Goal: Task Accomplishment & Management: Use online tool/utility

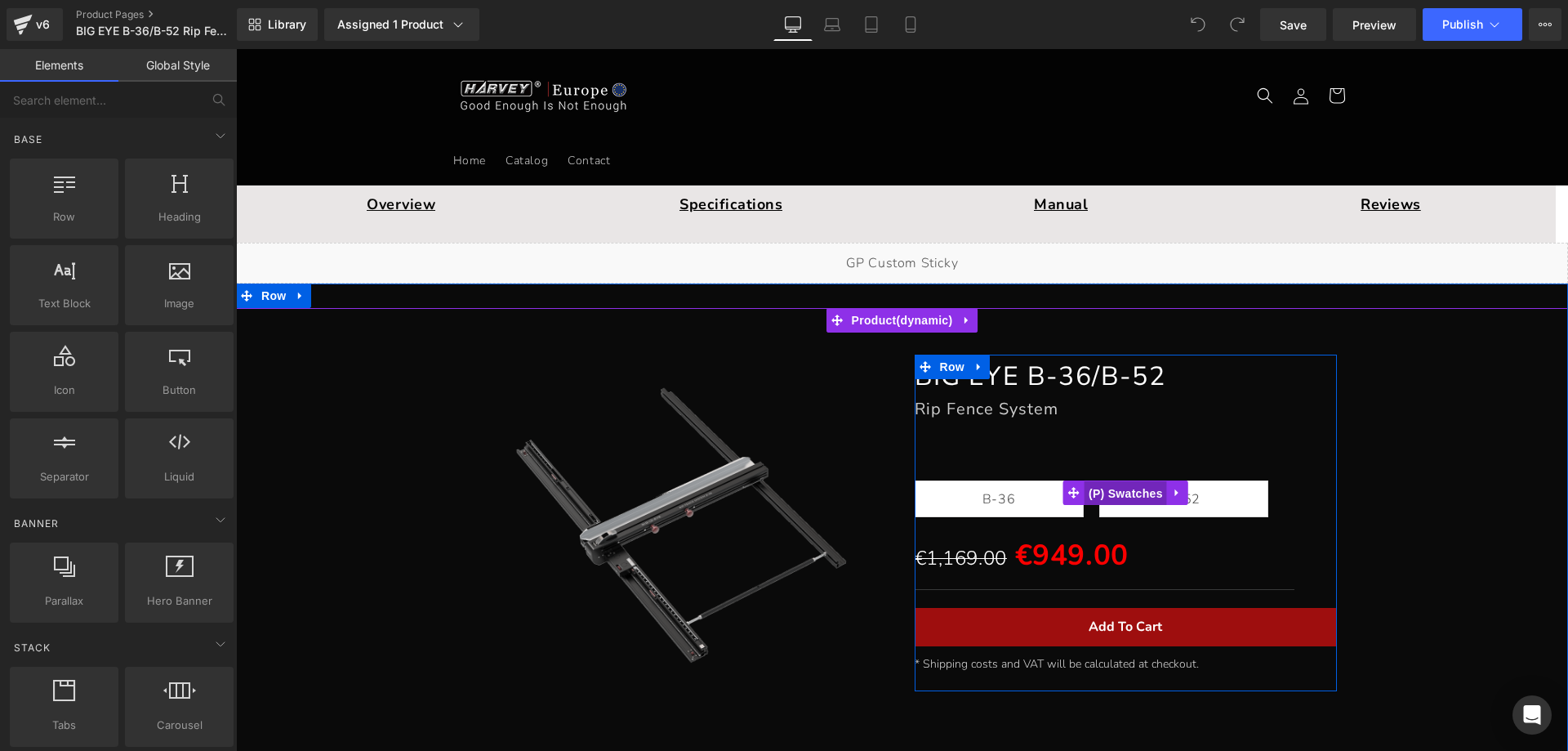
click at [1114, 498] on span "(P) Swatches" at bounding box center [1126, 493] width 82 height 24
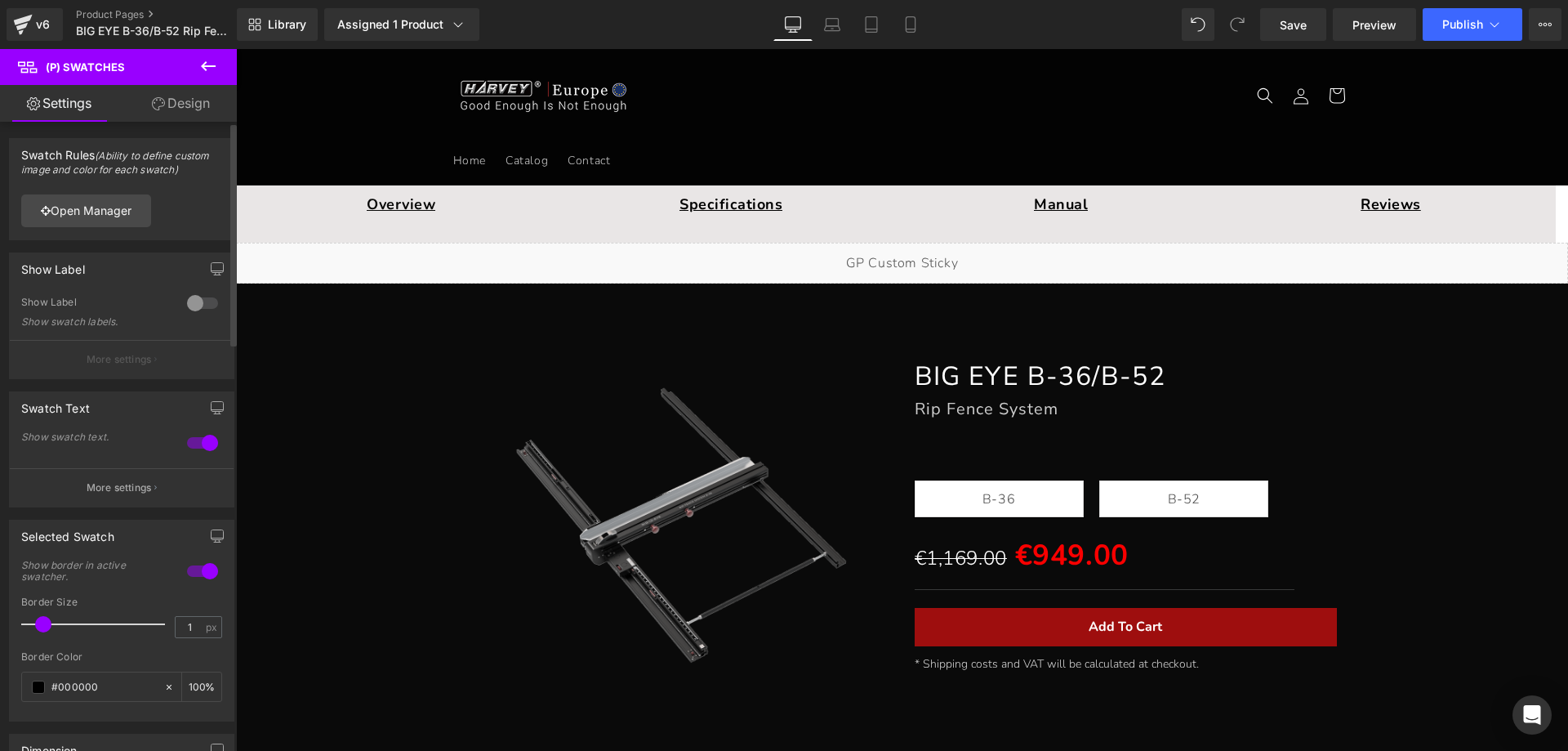
click at [196, 295] on div at bounding box center [202, 302] width 39 height 26
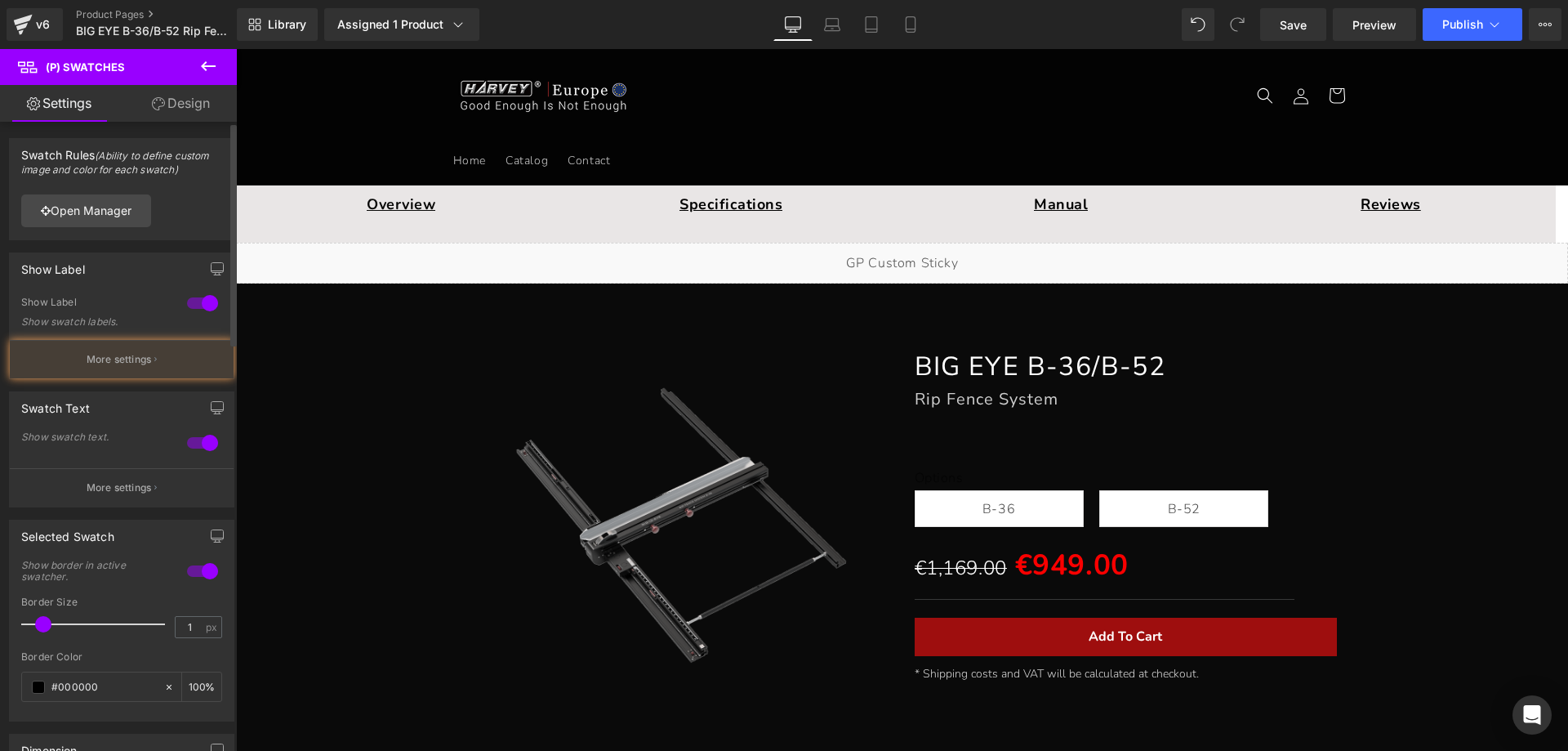
click at [196, 295] on div at bounding box center [202, 302] width 39 height 26
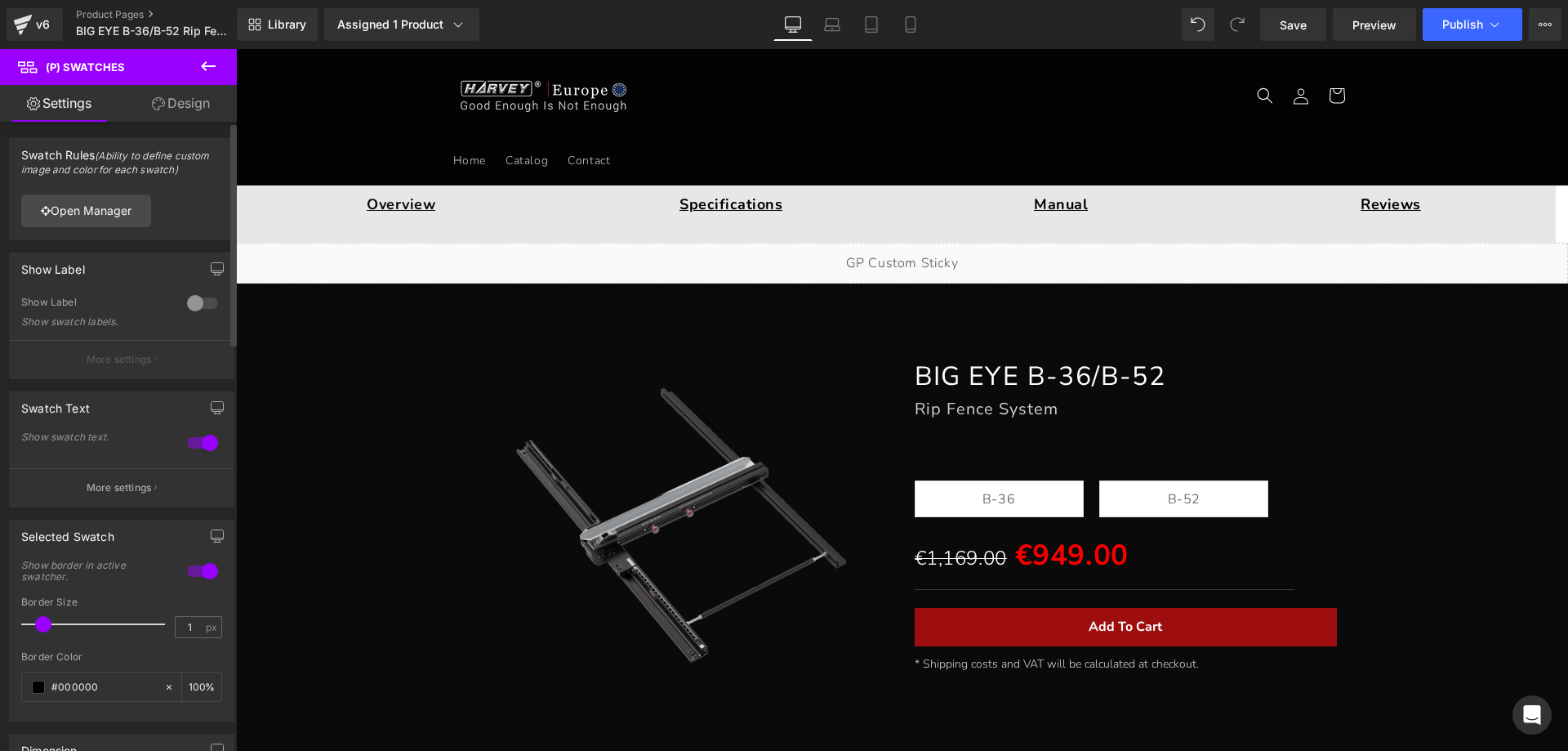
click at [194, 443] on div at bounding box center [202, 443] width 39 height 26
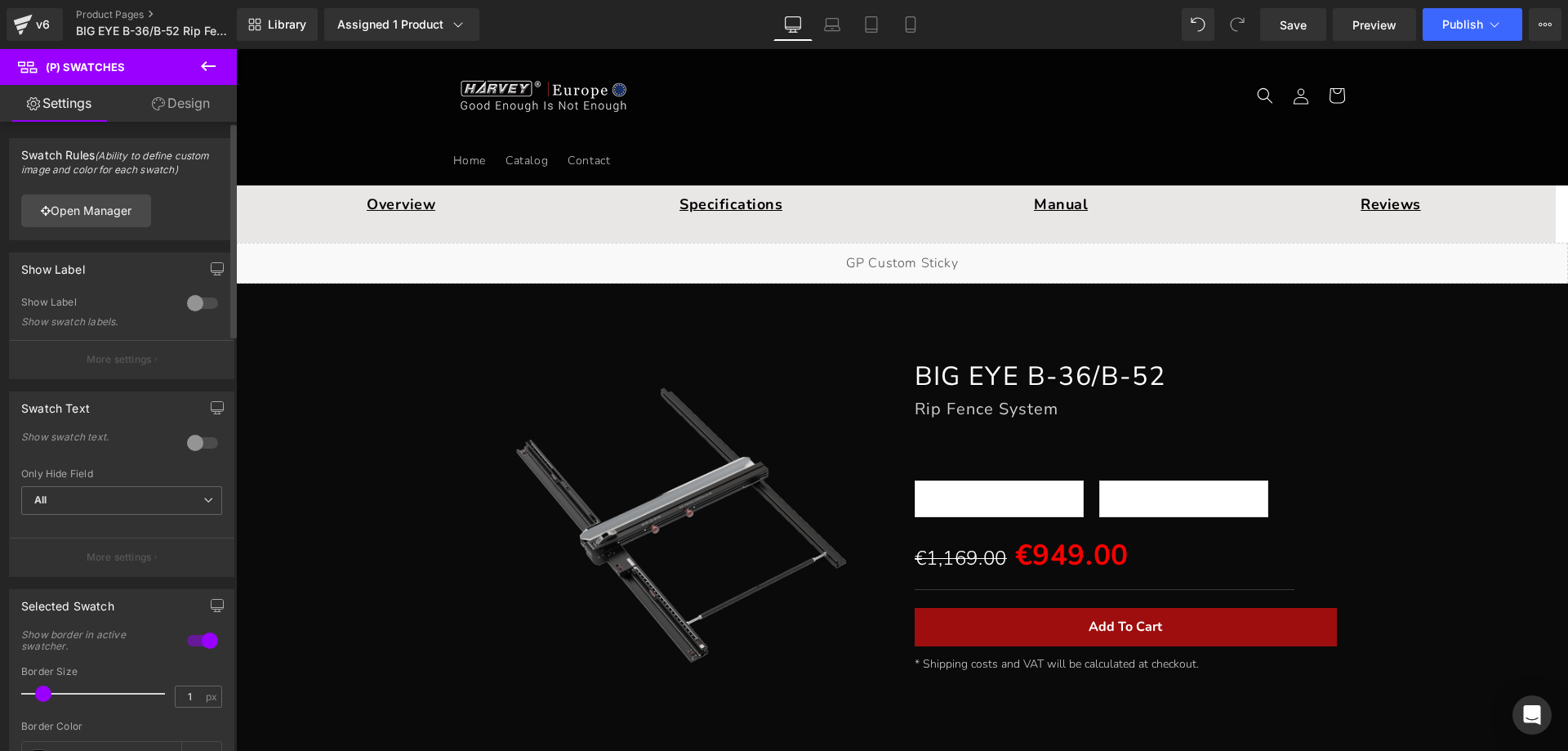
click at [194, 443] on div at bounding box center [202, 443] width 39 height 26
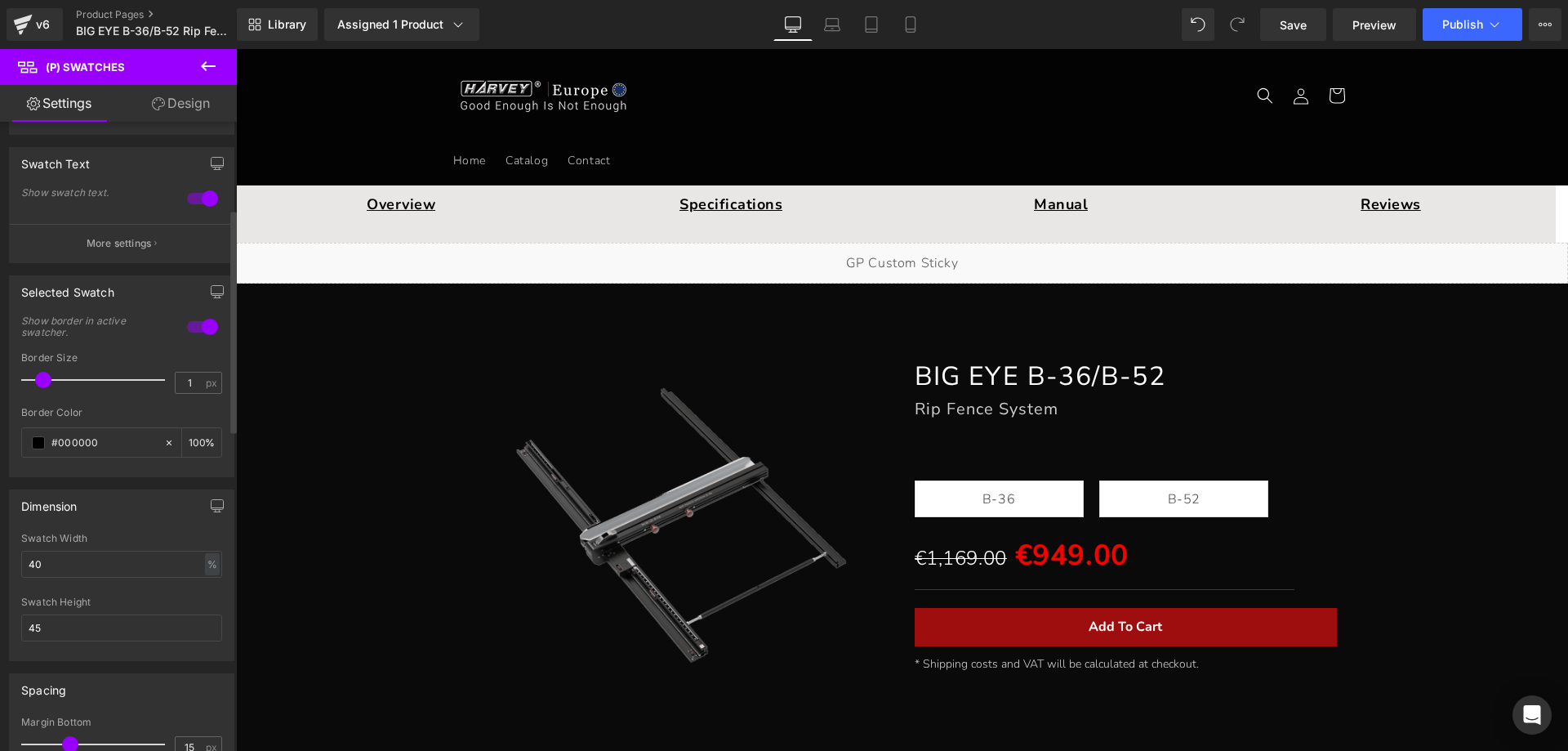
scroll to position [245, 0]
click at [34, 439] on span at bounding box center [39, 442] width 13 height 13
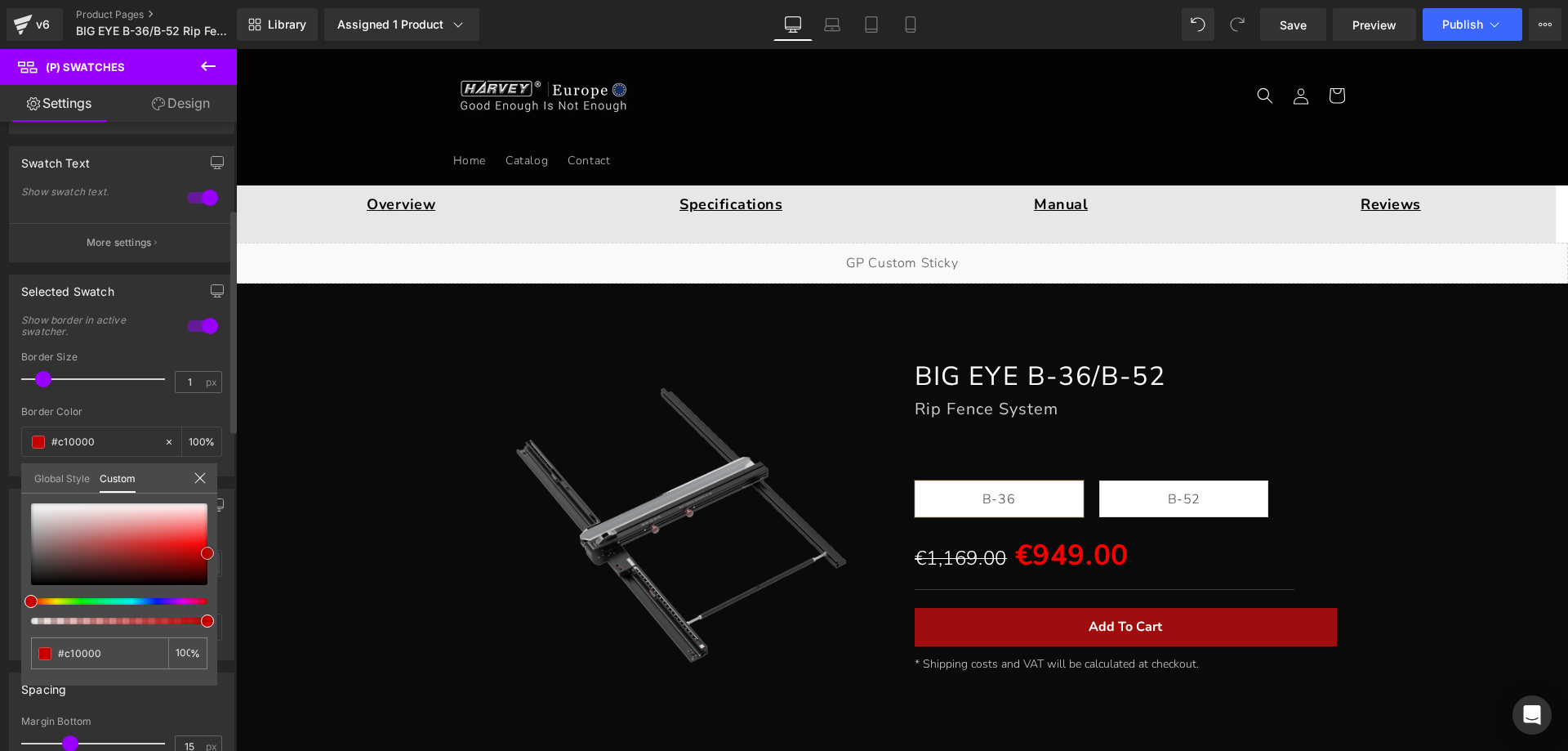
drag, startPoint x: 28, startPoint y: 584, endPoint x: 203, endPoint y: 552, distance: 177.9
click at [203, 552] on span at bounding box center [207, 554] width 13 height 13
drag, startPoint x: 33, startPoint y: 601, endPoint x: 224, endPoint y: 598, distance: 191.0
click at [224, 476] on div "Selected Swatch 1 Show border in active swatcher. 1px Border Size 1 px #000000 …" at bounding box center [122, 369] width 244 height 214
drag, startPoint x: 445, startPoint y: 602, endPoint x: 261, endPoint y: 516, distance: 203.1
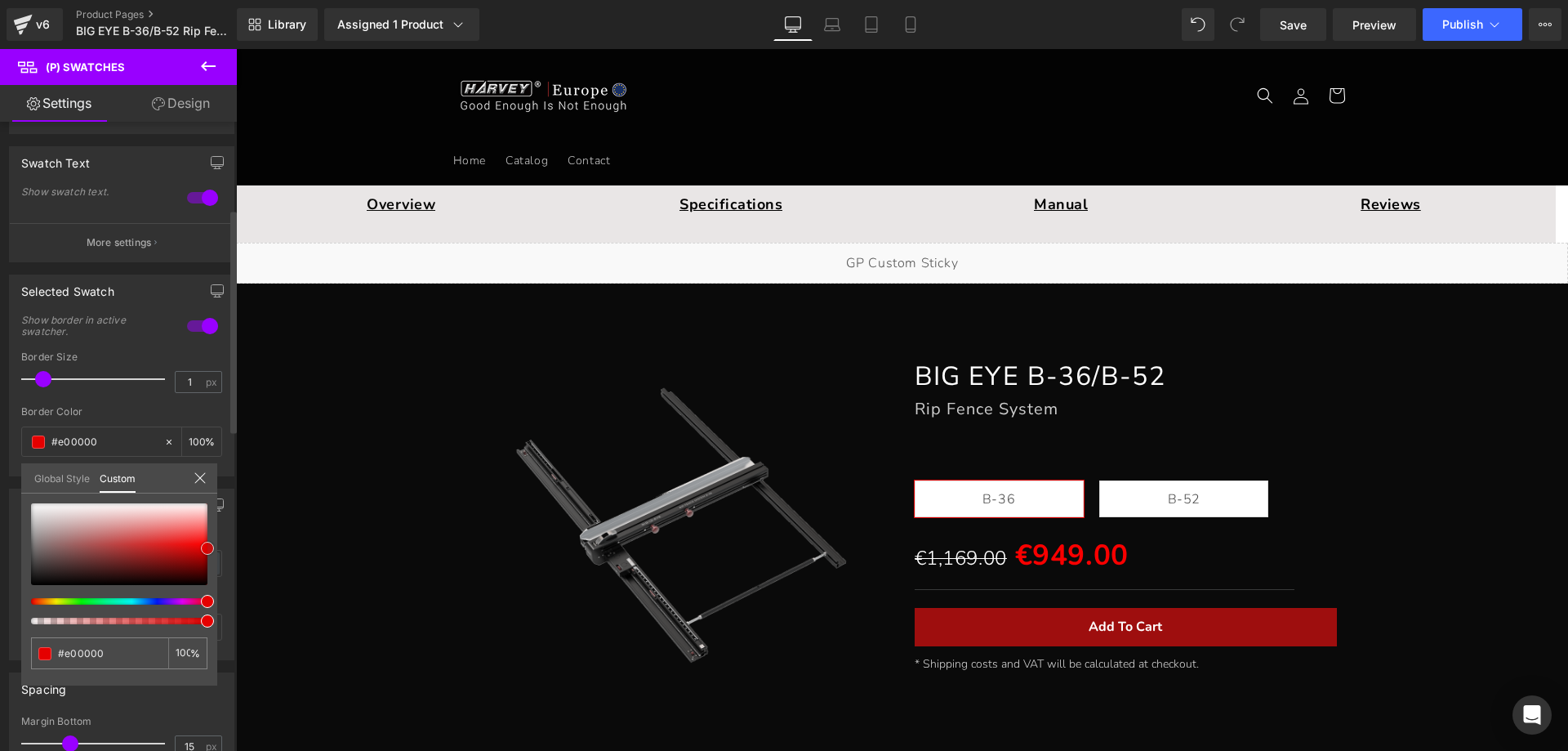
drag, startPoint x: 210, startPoint y: 560, endPoint x: 600, endPoint y: 492, distance: 395.9
click at [213, 548] on span at bounding box center [207, 549] width 13 height 13
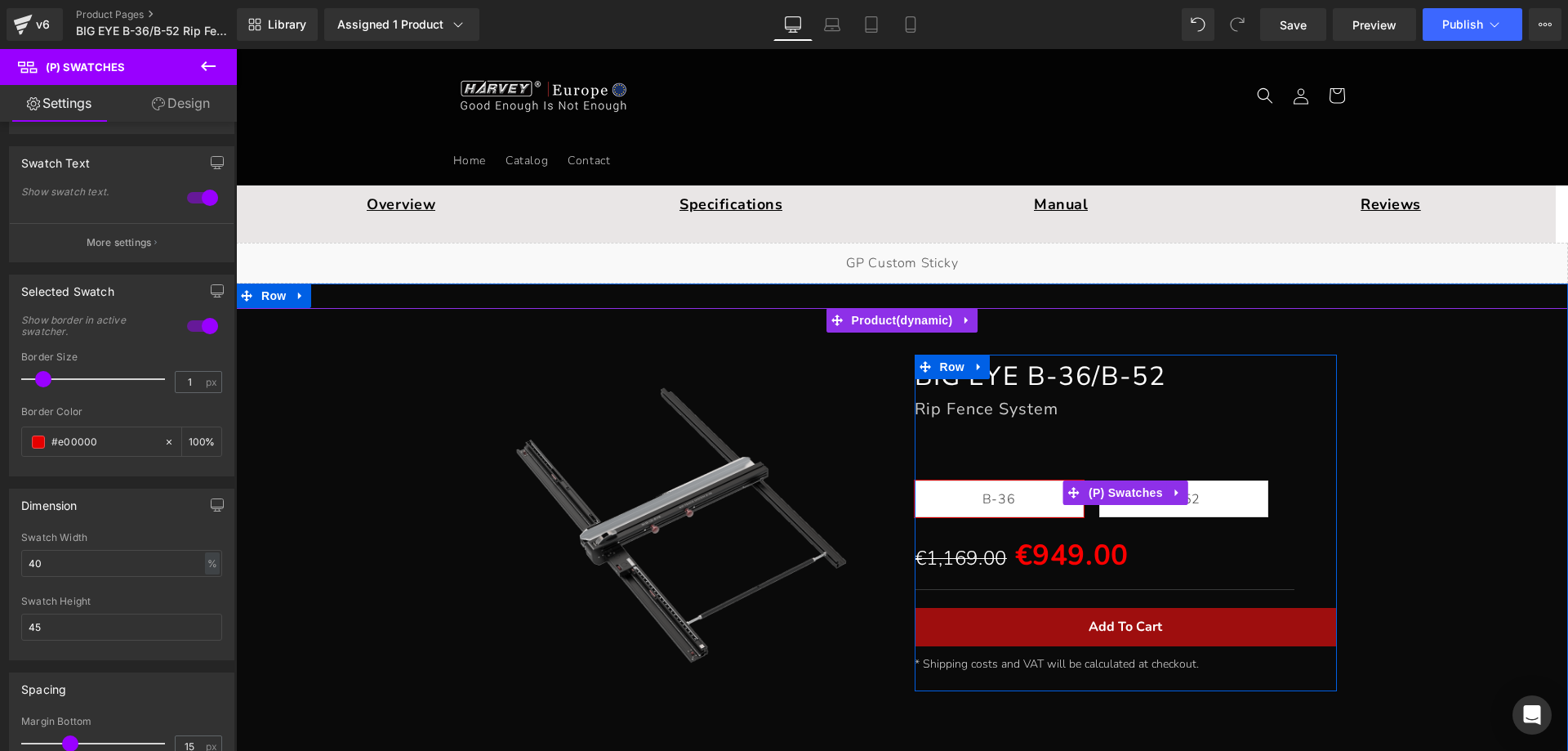
click at [1198, 508] on span "B-52" at bounding box center [1183, 499] width 169 height 37
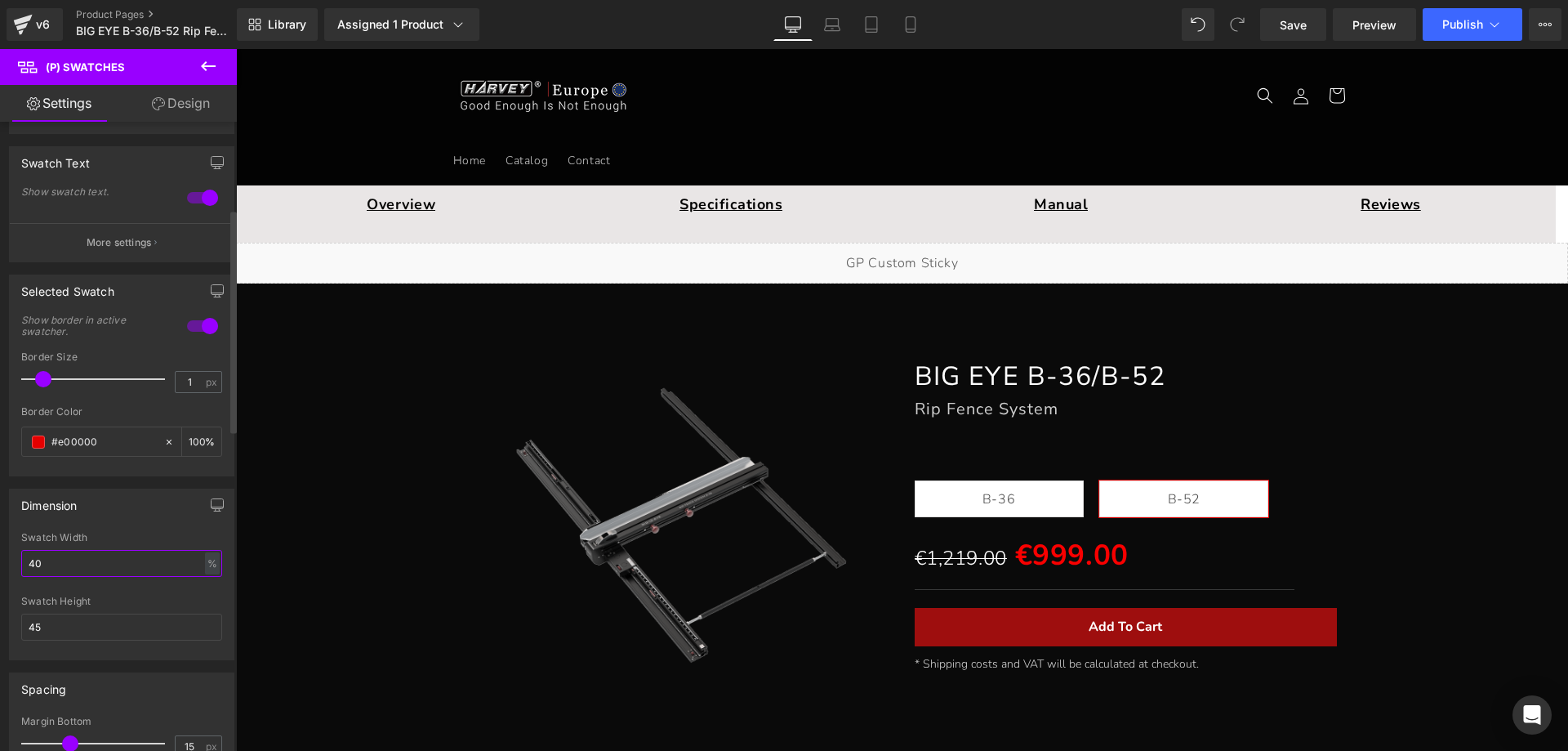
drag, startPoint x: 71, startPoint y: 565, endPoint x: 25, endPoint y: 562, distance: 46.1
click at [19, 562] on div "40% Swatch Width 40 % % px 45px Swatch Height 45" at bounding box center [122, 596] width 224 height 128
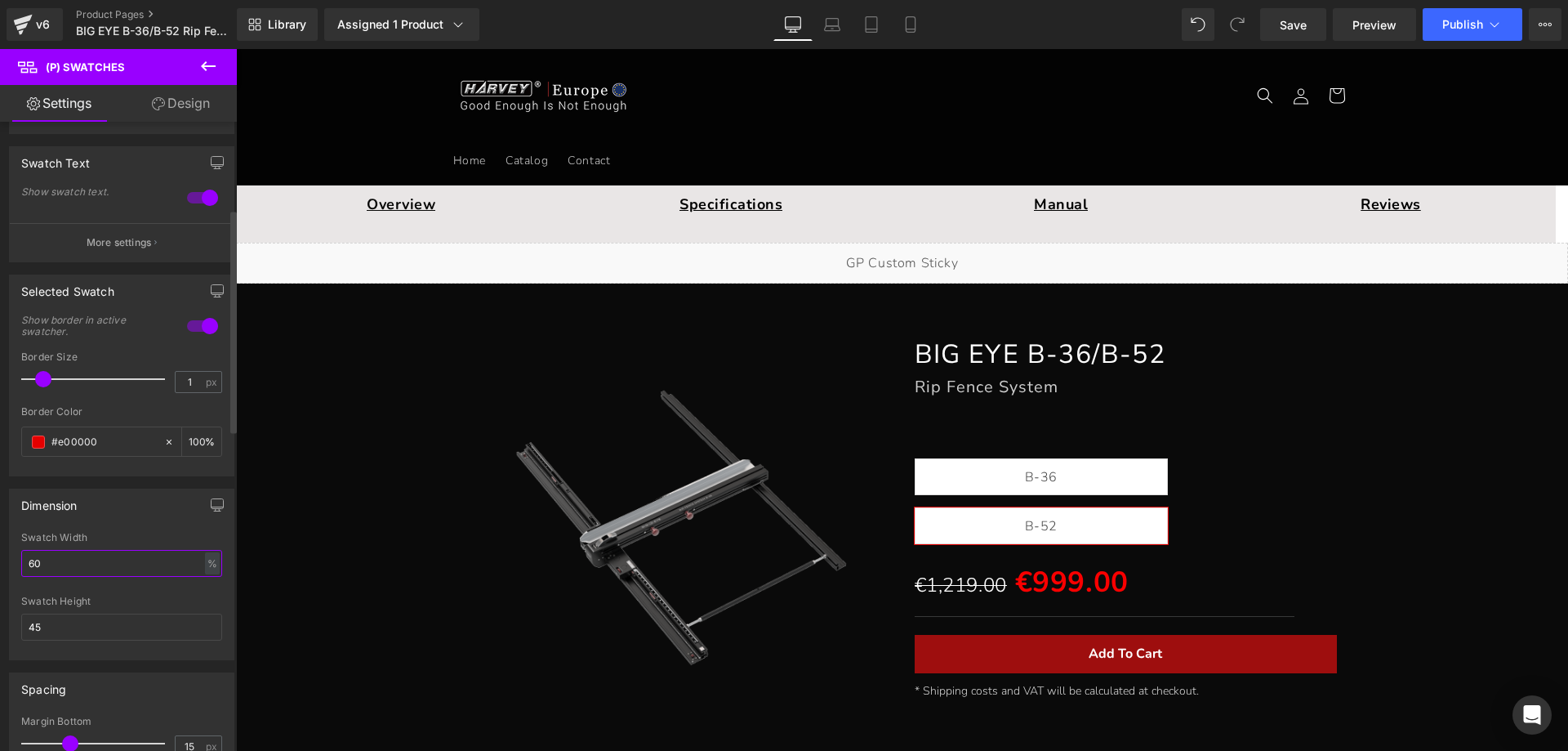
type input "6"
type input "5"
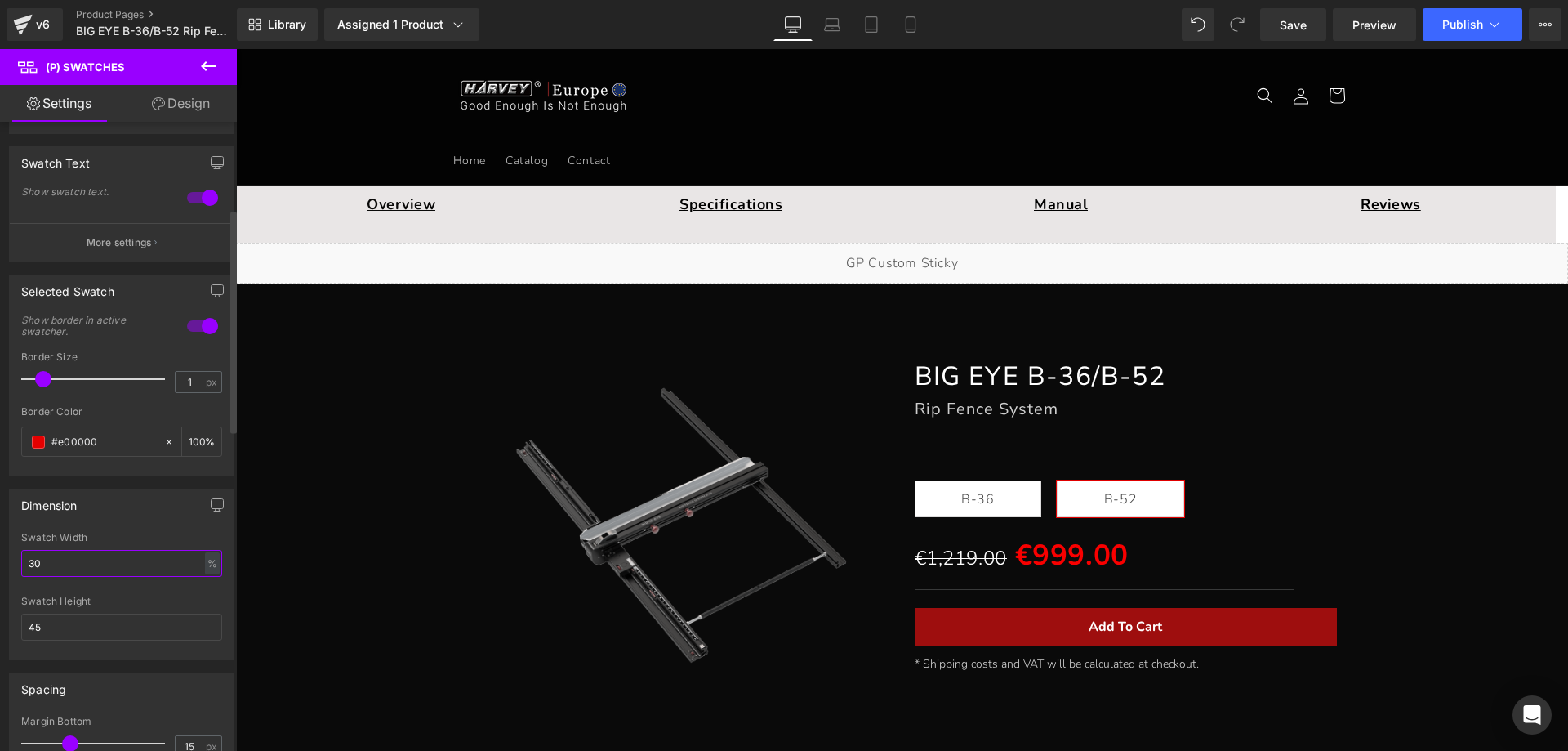
type input "3"
type input "40"
click at [57, 636] on input "45" at bounding box center [121, 627] width 201 height 27
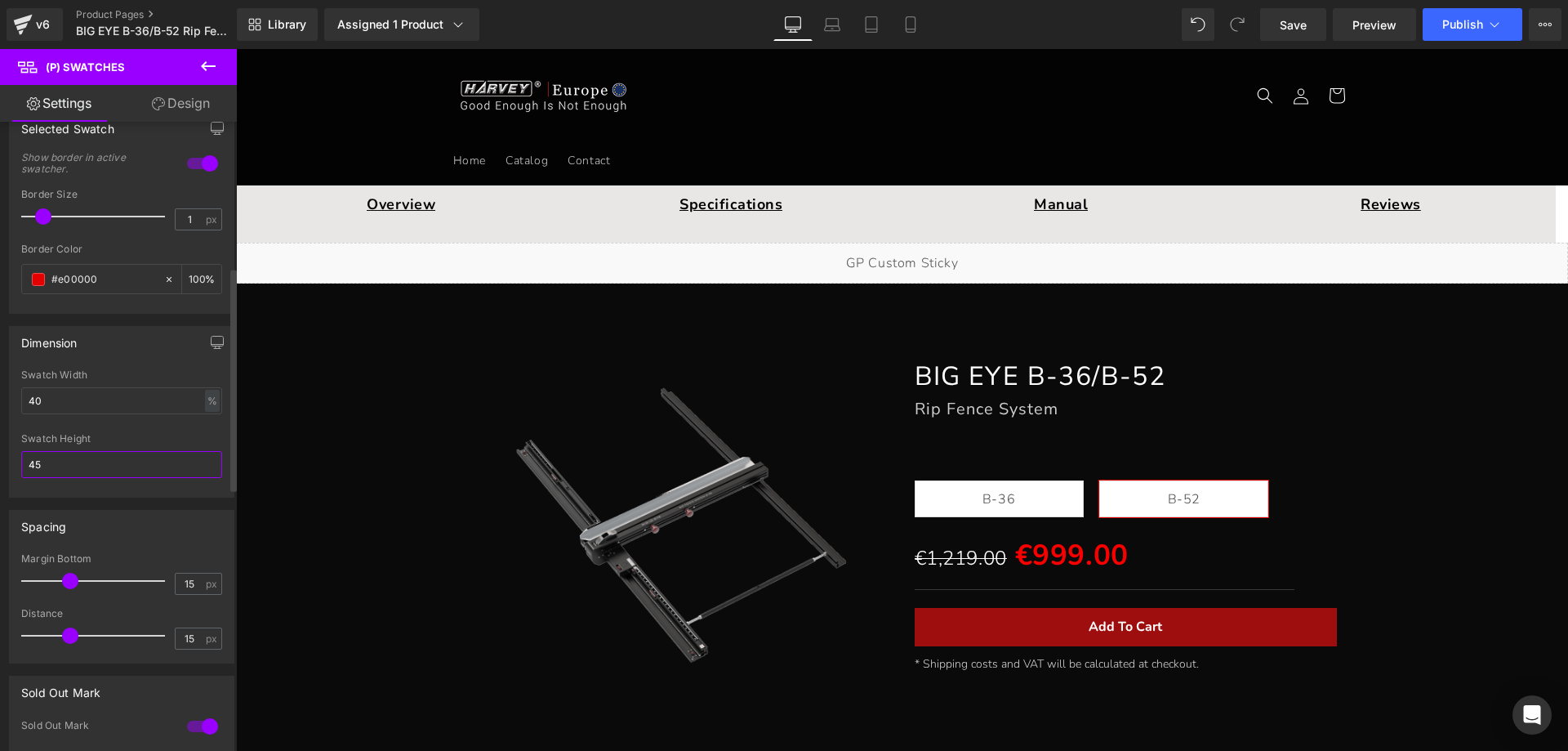
scroll to position [408, 0]
click at [69, 580] on span at bounding box center [70, 580] width 16 height 16
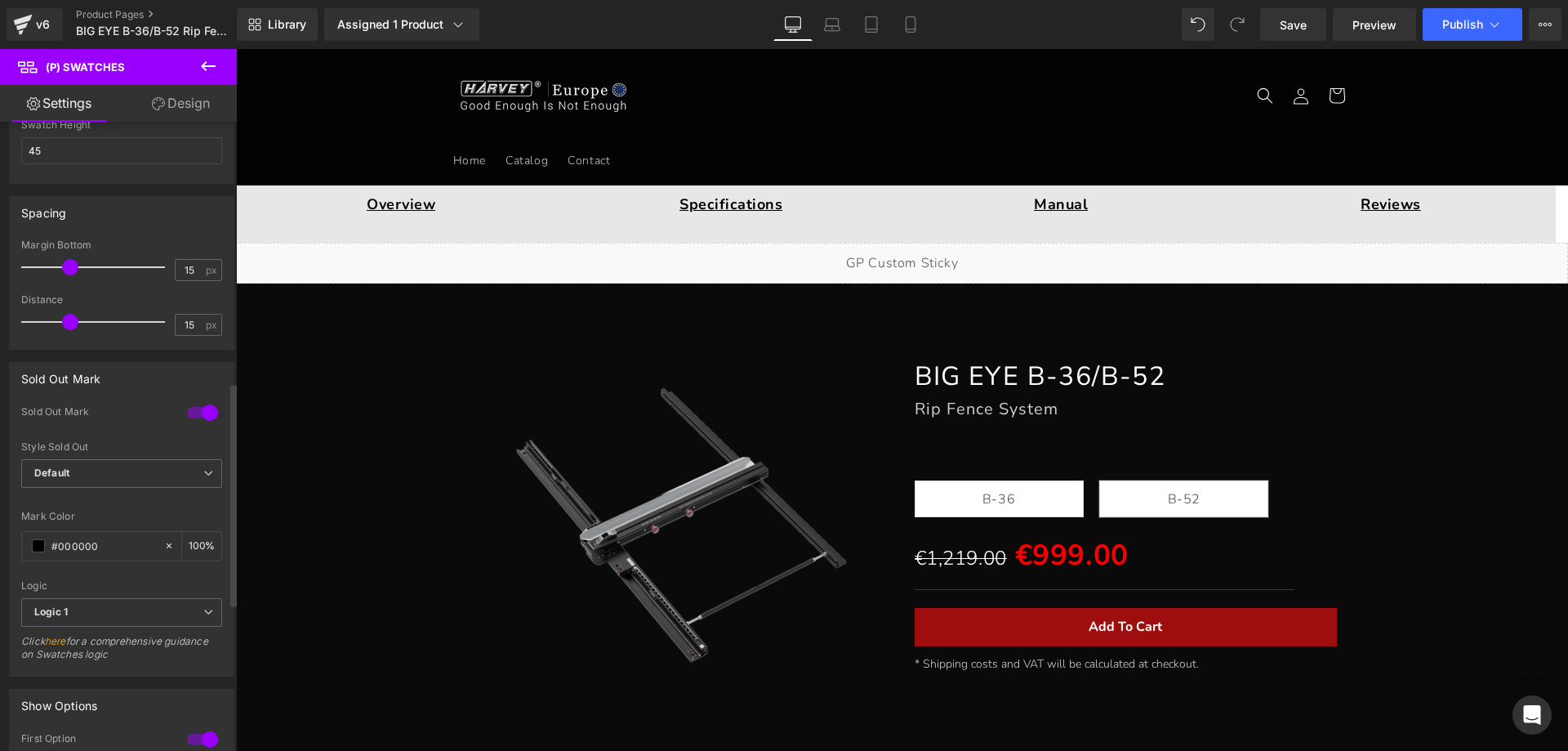
scroll to position [735, 0]
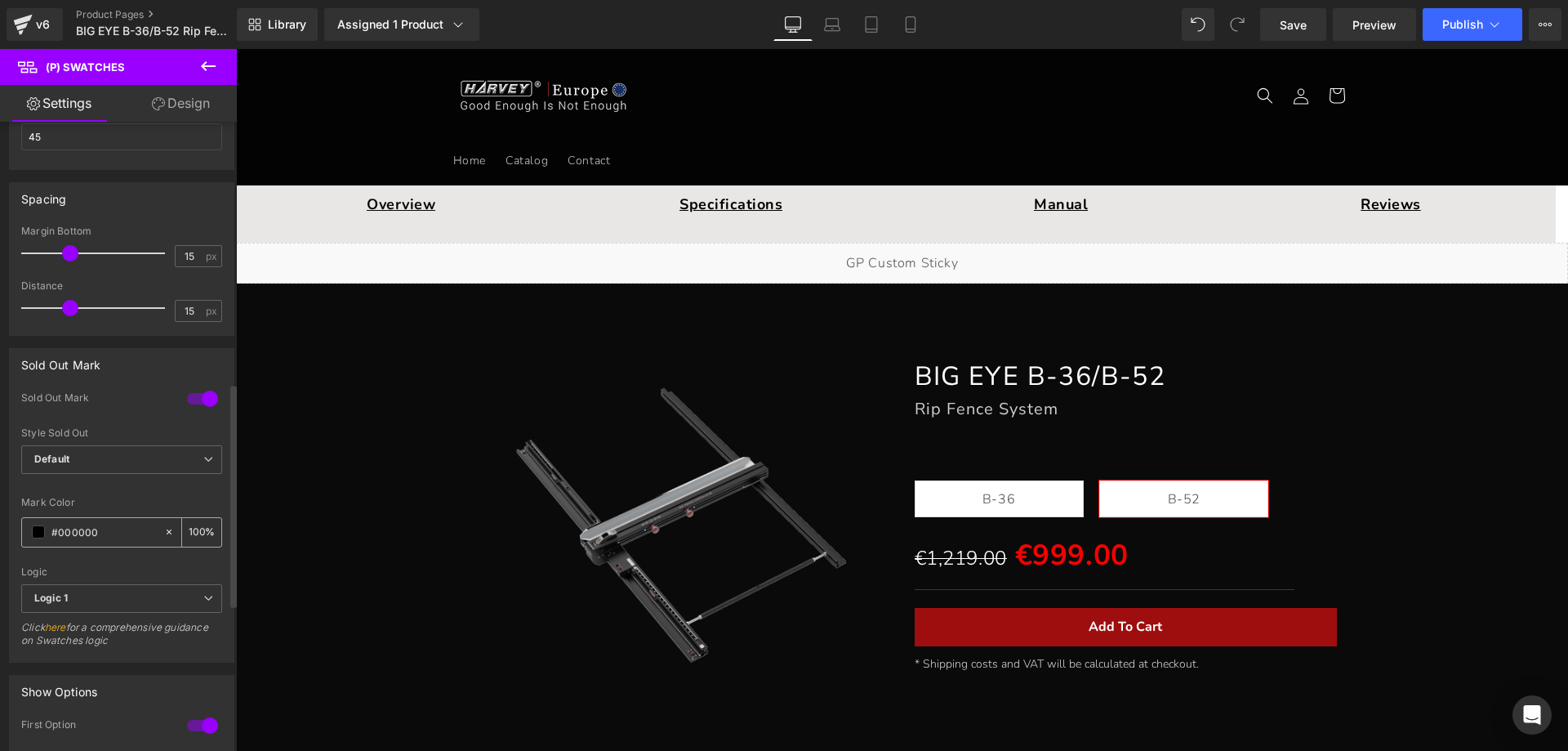
click at [38, 528] on span at bounding box center [39, 532] width 13 height 13
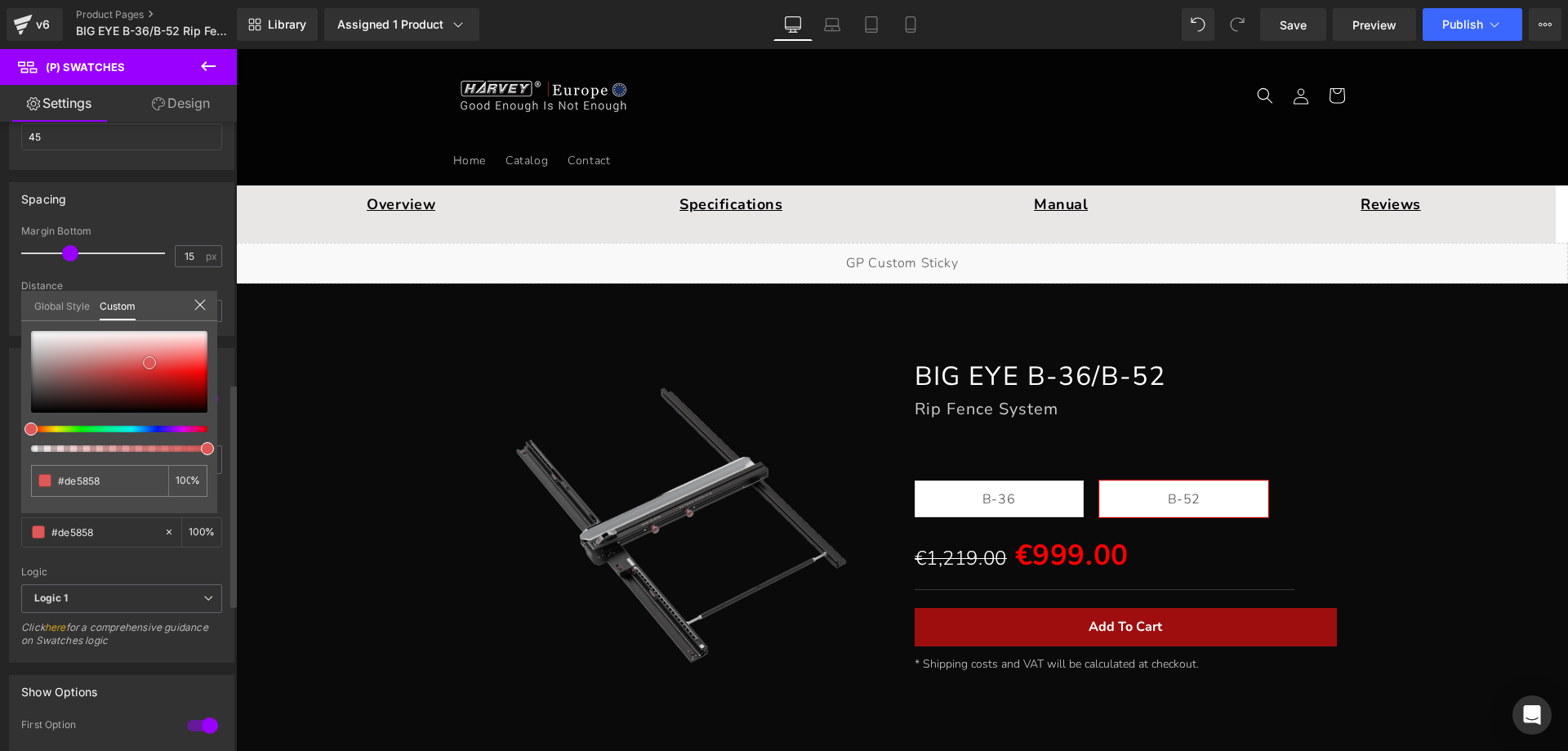
drag, startPoint x: 33, startPoint y: 409, endPoint x: 151, endPoint y: 360, distance: 127.8
click at [151, 360] on span at bounding box center [149, 363] width 13 height 13
drag, startPoint x: 151, startPoint y: 364, endPoint x: -19, endPoint y: 485, distance: 208.7
click at [0, 485] on html "(P) Swatches You are previewing how the will restyle your page. You can not edi…" at bounding box center [784, 376] width 1568 height 751
drag, startPoint x: 202, startPoint y: 306, endPoint x: 203, endPoint y: 287, distance: 19.0
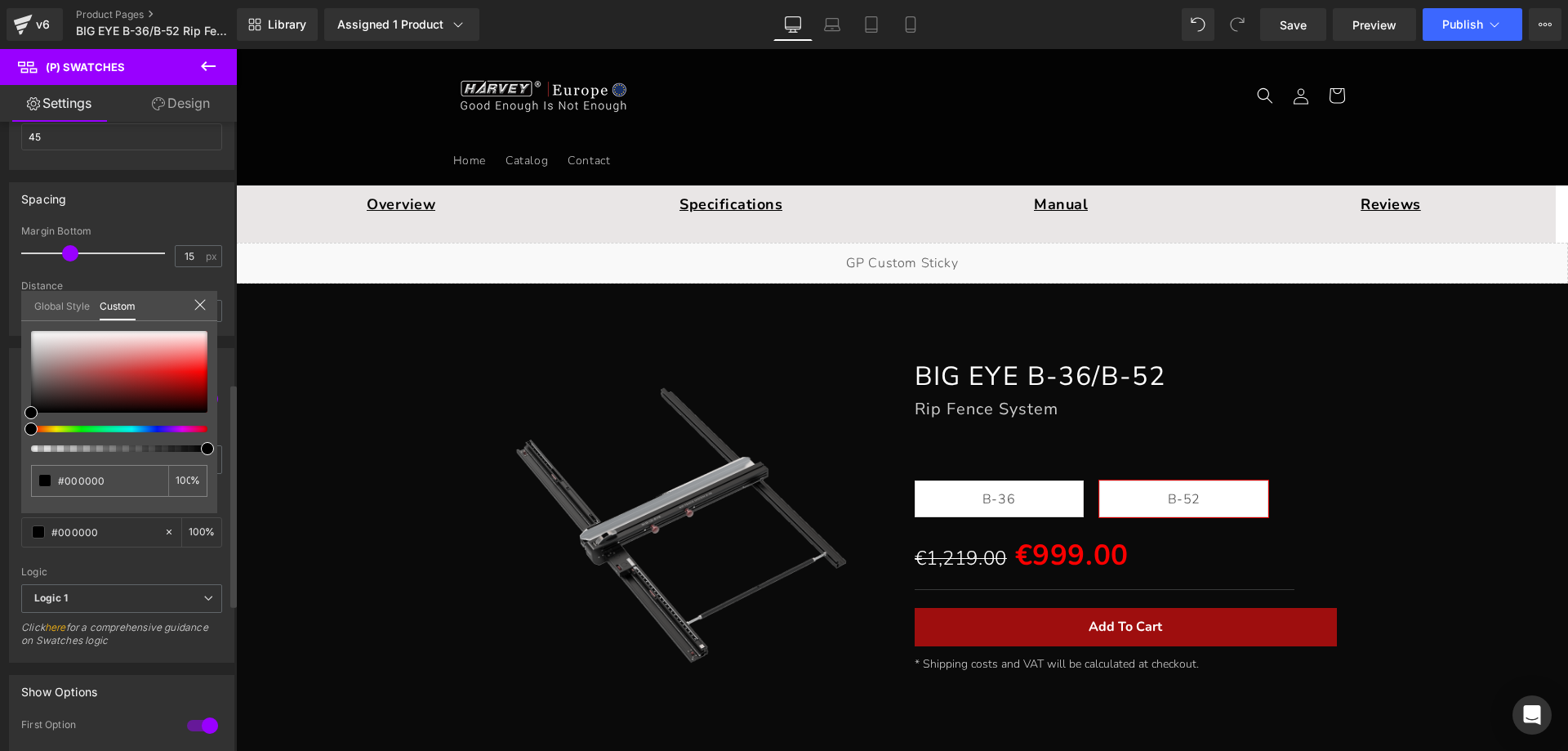
click at [202, 306] on icon at bounding box center [201, 305] width 13 height 13
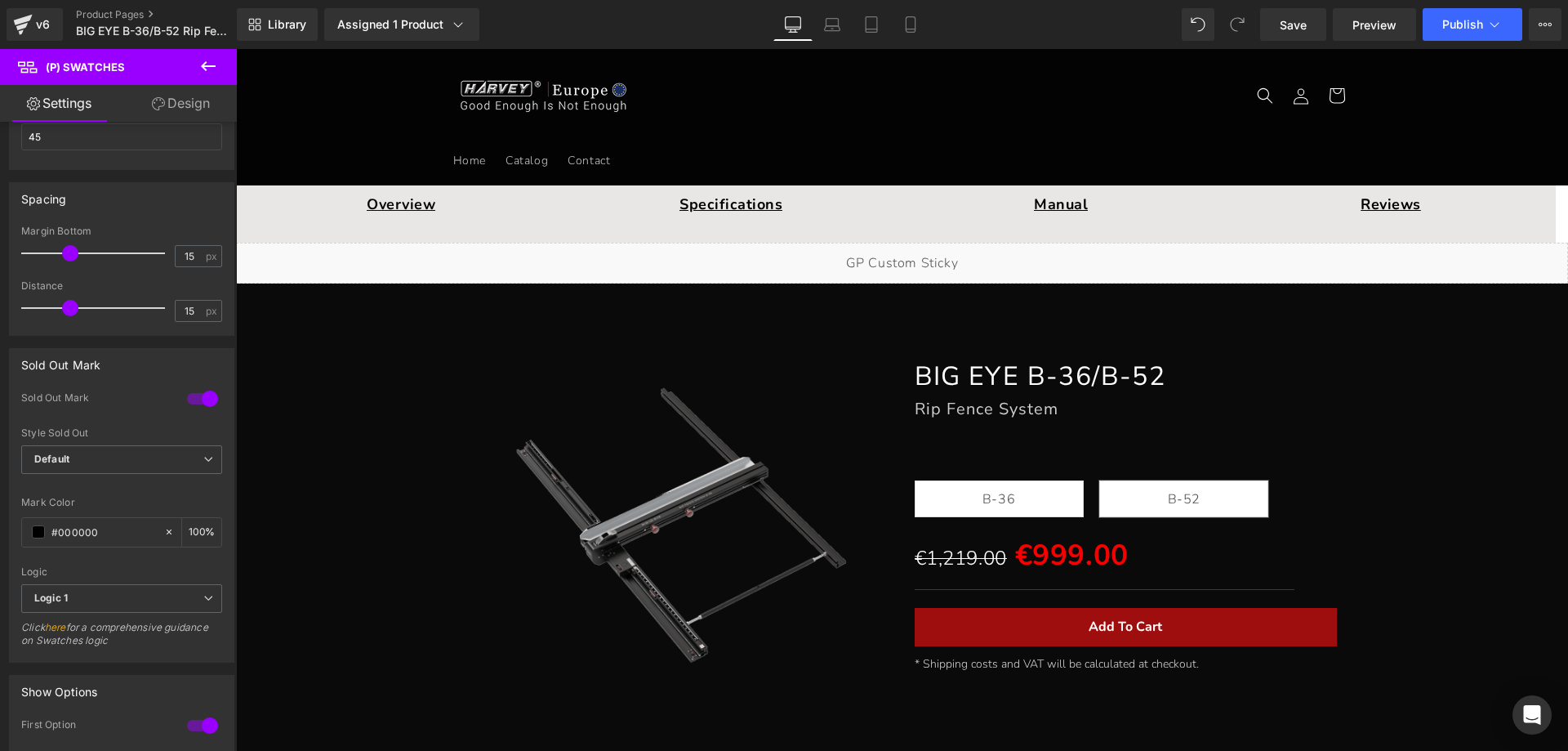
click at [207, 69] on icon at bounding box center [207, 66] width 19 height 19
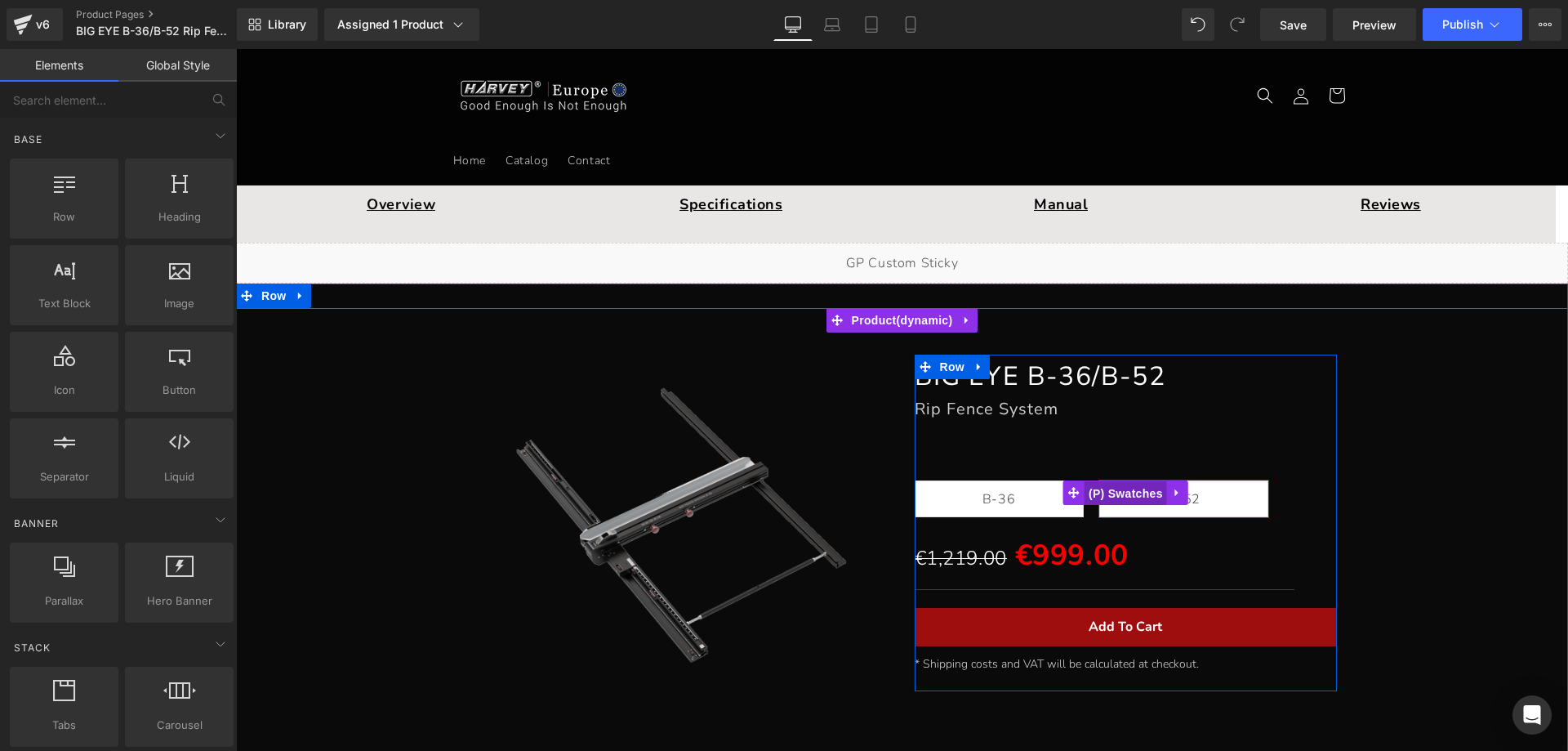
click at [1129, 494] on span "(P) Swatches" at bounding box center [1126, 493] width 82 height 24
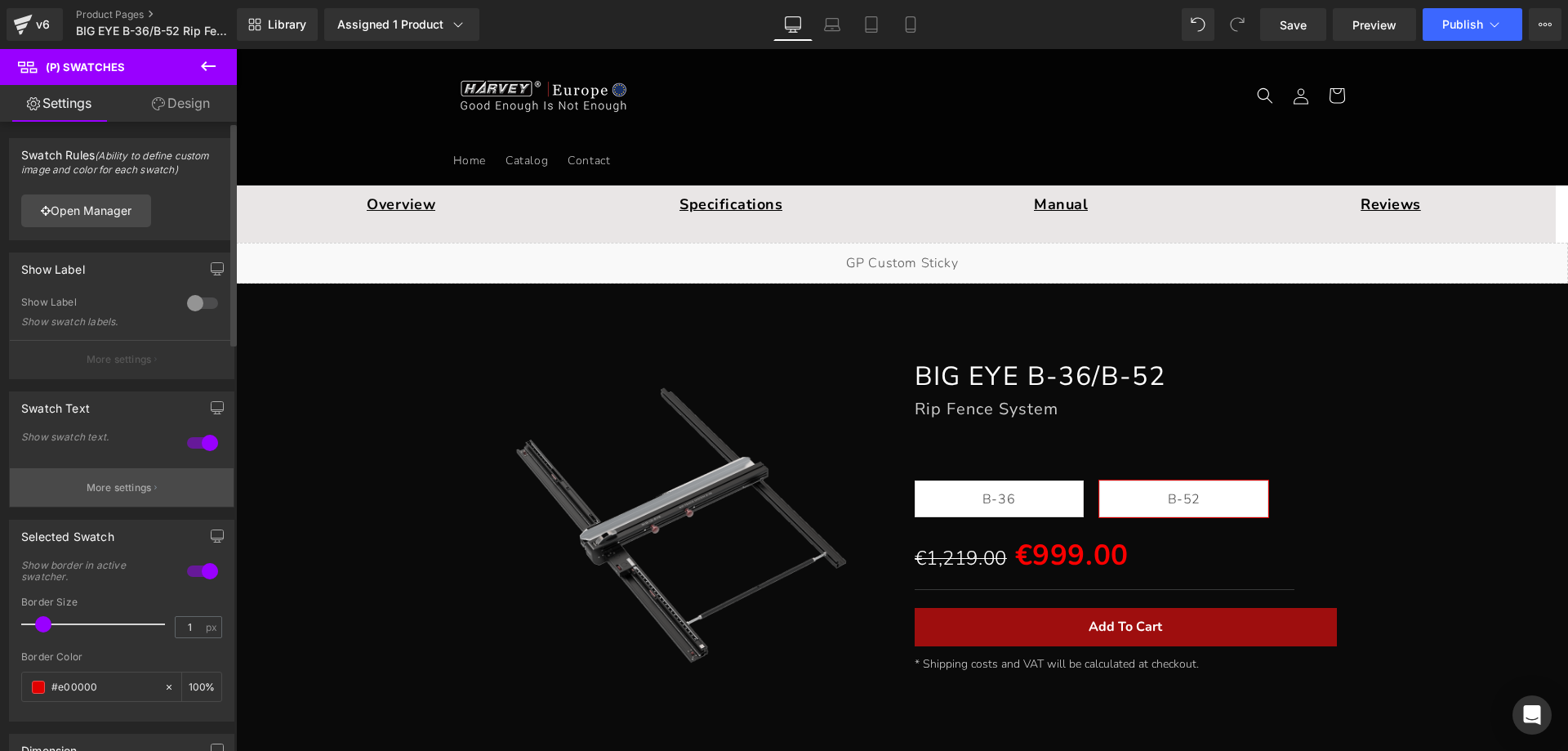
click at [108, 489] on p "More settings" at bounding box center [119, 488] width 66 height 15
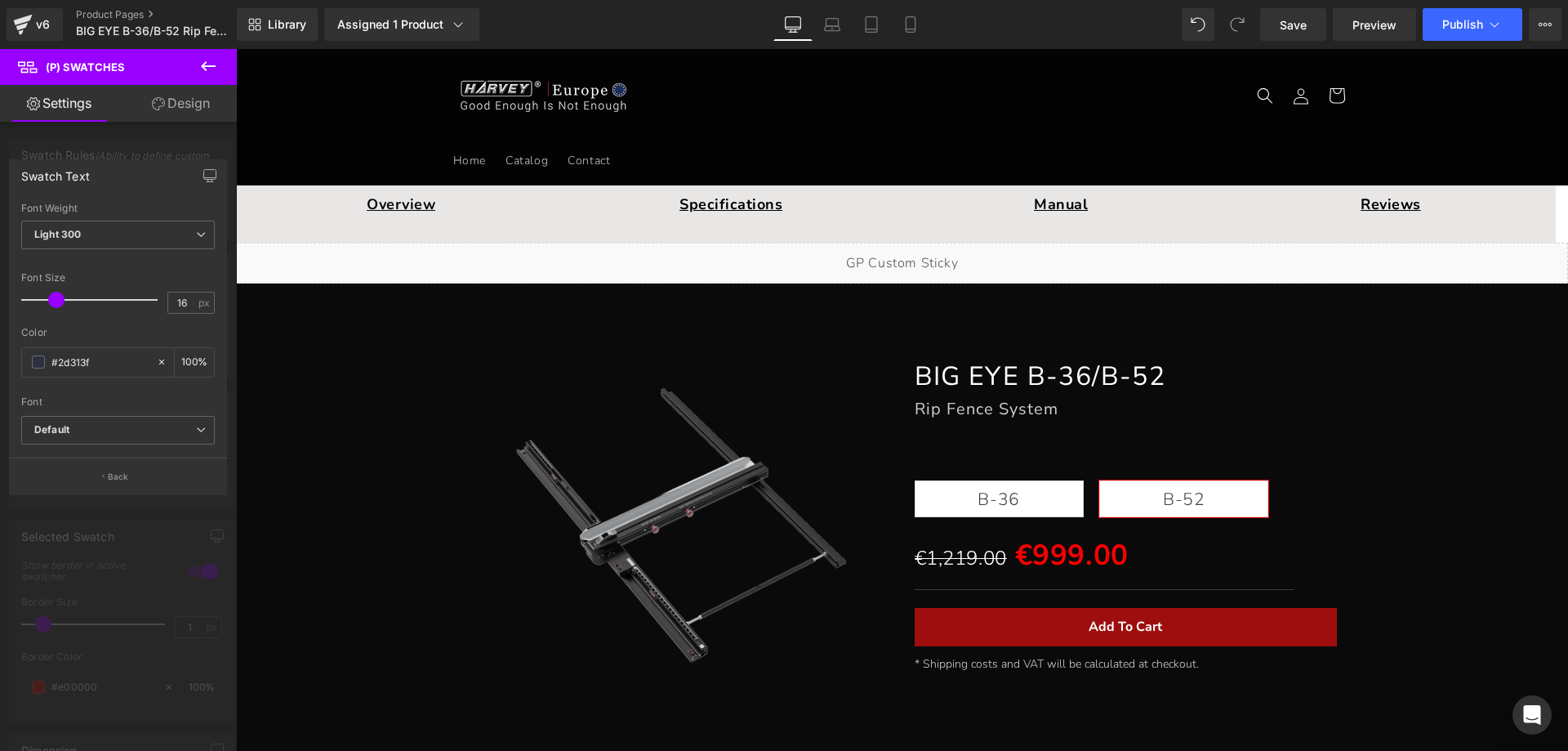
click at [54, 295] on span at bounding box center [55, 299] width 16 height 16
drag, startPoint x: 98, startPoint y: 360, endPoint x: 86, endPoint y: 373, distance: 17.7
click at [42, 363] on div "#2d313f" at bounding box center [89, 362] width 134 height 29
click at [39, 361] on span at bounding box center [39, 362] width 13 height 13
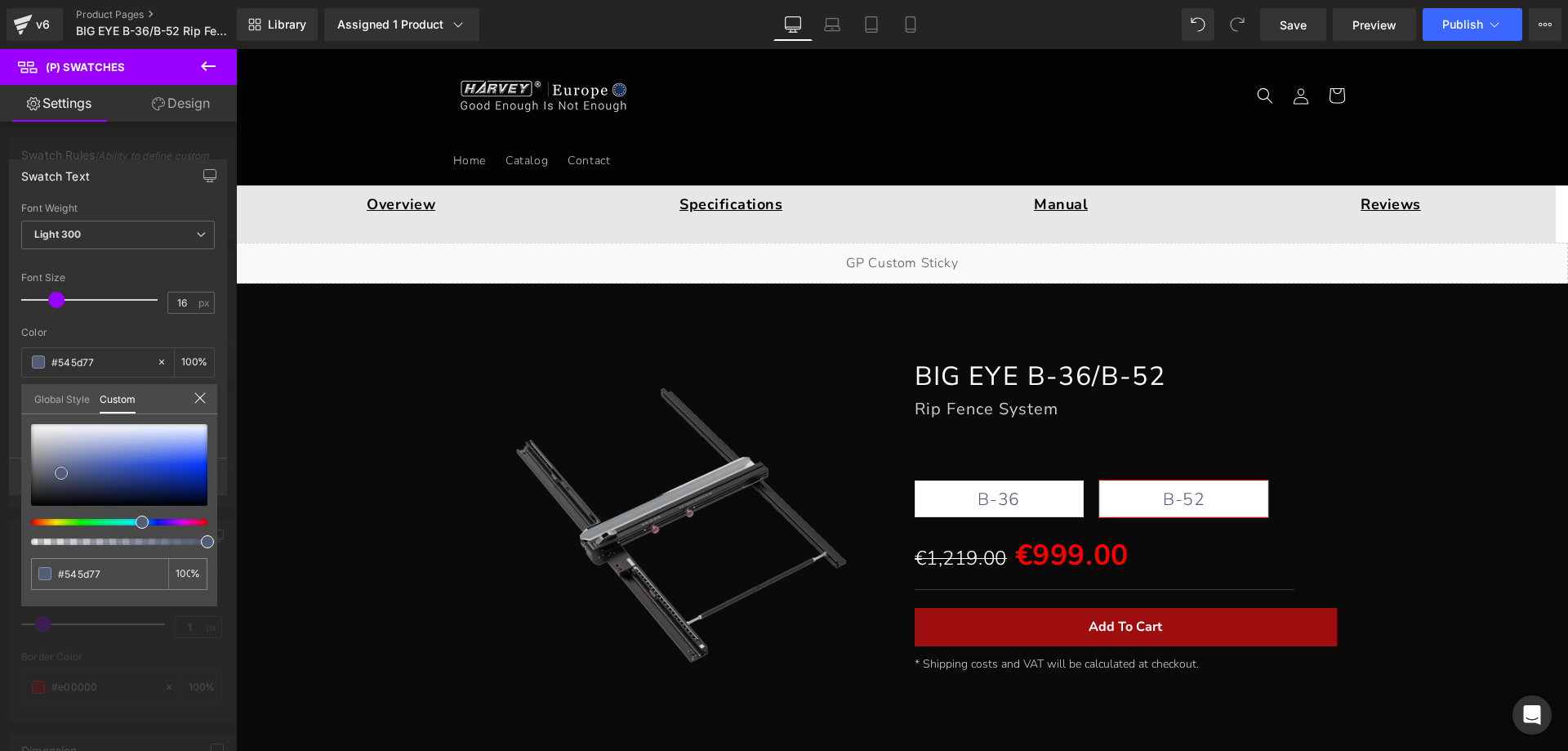
drag, startPoint x: 60, startPoint y: 490, endPoint x: 60, endPoint y: 474, distance: 16.0
click at [60, 474] on span at bounding box center [61, 473] width 13 height 13
drag, startPoint x: 109, startPoint y: 570, endPoint x: 15, endPoint y: 569, distance: 94.0
click at [15, 495] on div "Swatch Text Thin 100 Semi Thin 200 Light 300 Regular 400 Medium 500 Semi Bold 6…" at bounding box center [118, 321] width 237 height 348
paste input "2d313f"
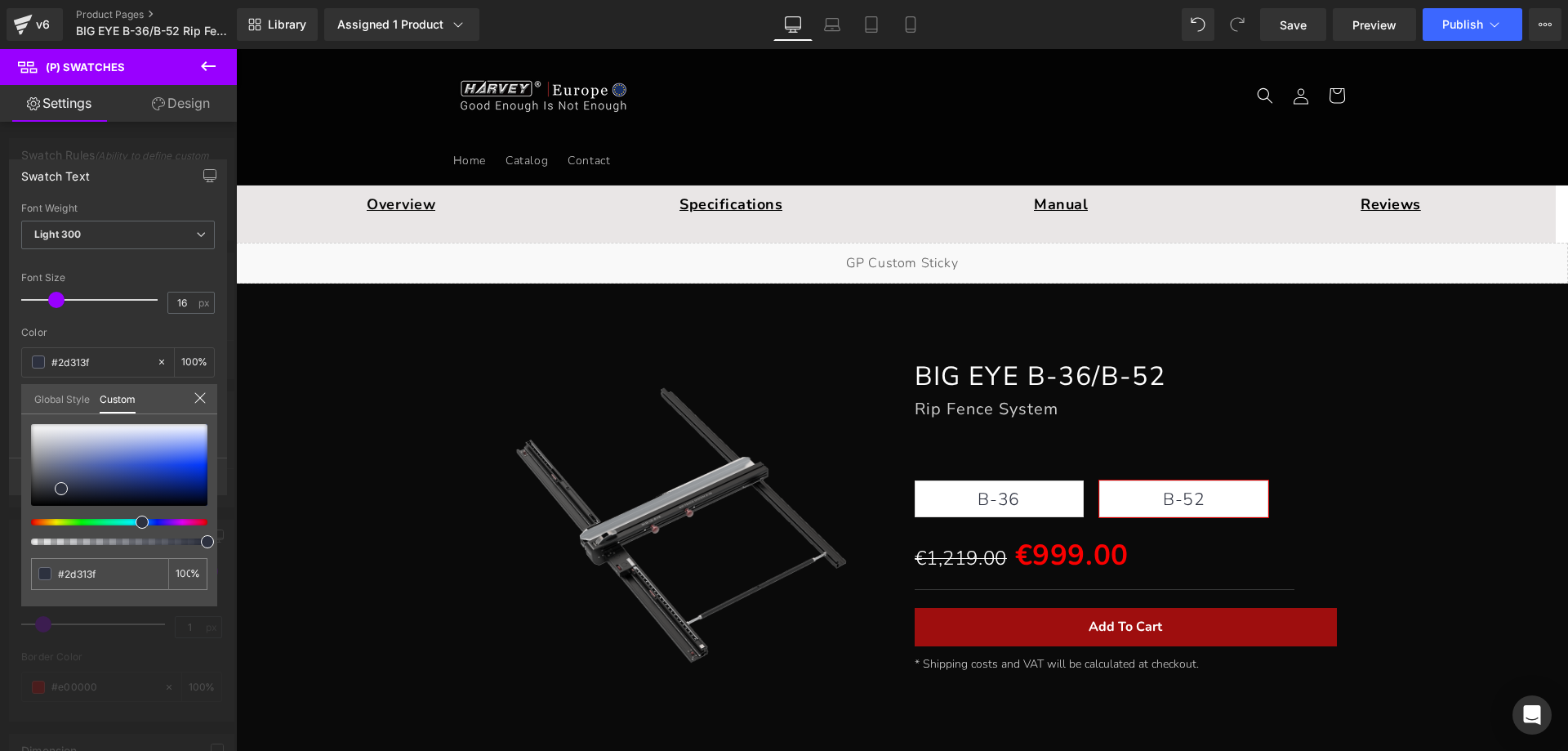
type input "#2d313f"
drag, startPoint x: 212, startPoint y: 72, endPoint x: 235, endPoint y: 75, distance: 23.2
click at [212, 71] on icon at bounding box center [207, 66] width 19 height 19
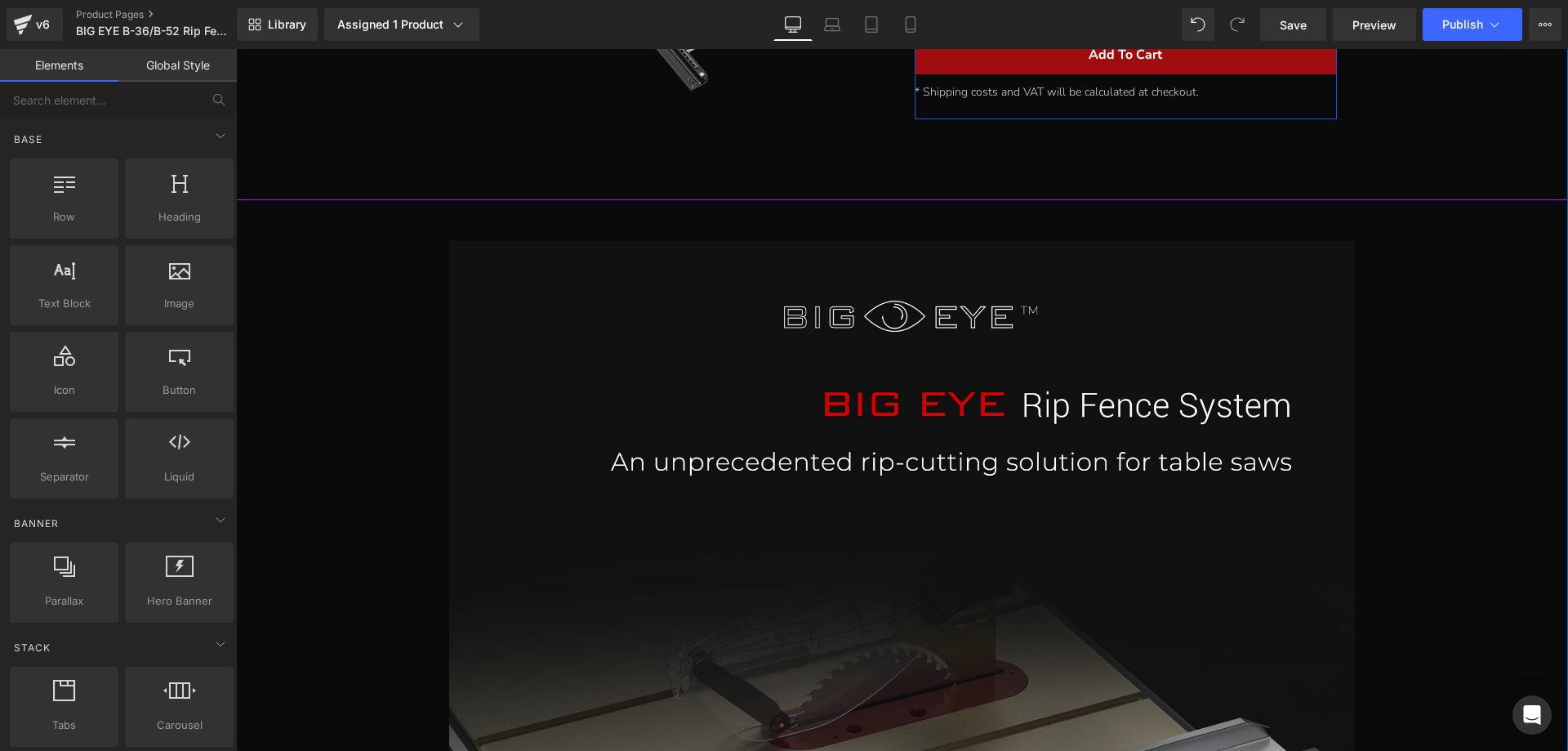
scroll to position [81, 0]
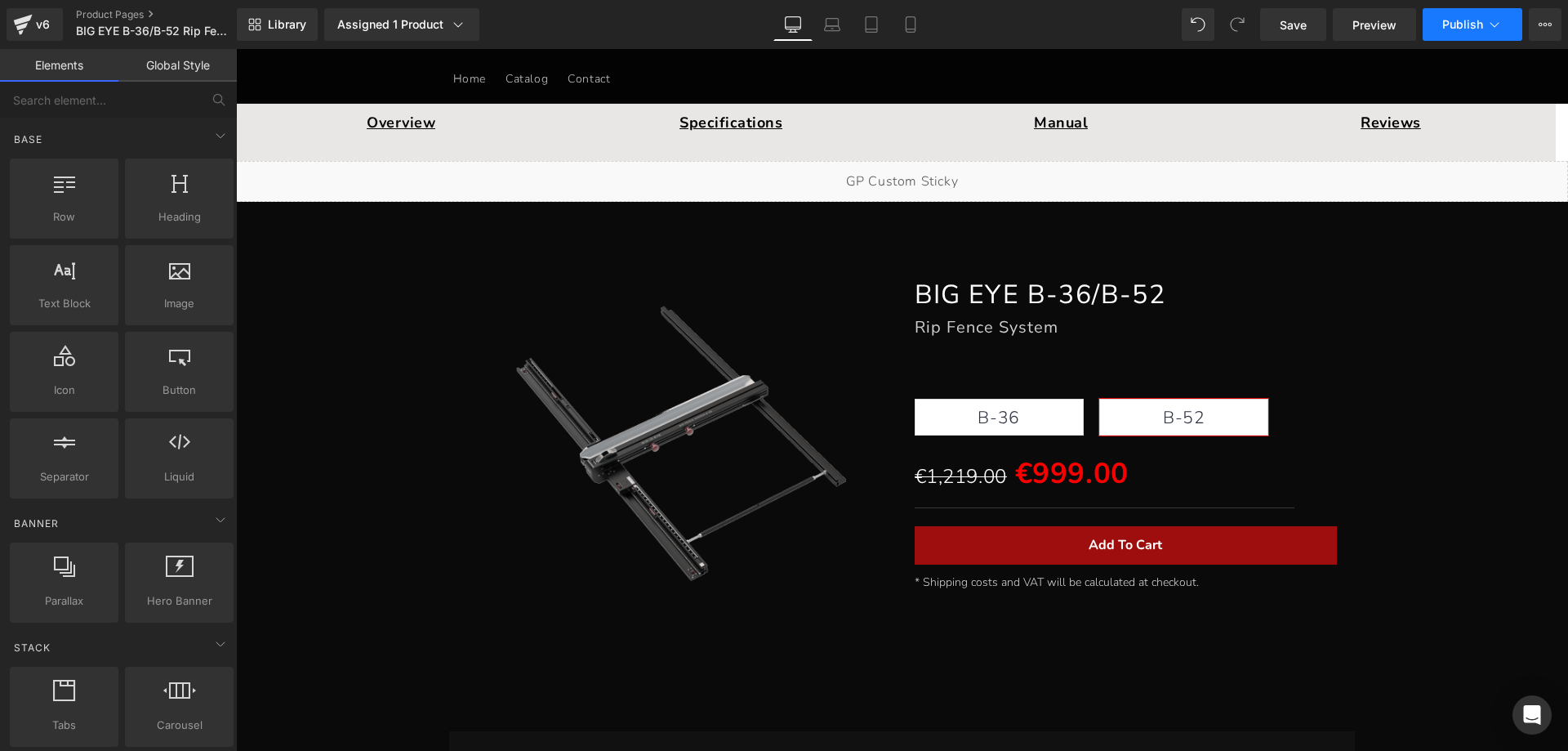
click at [1458, 18] on span "Publish" at bounding box center [1463, 24] width 41 height 13
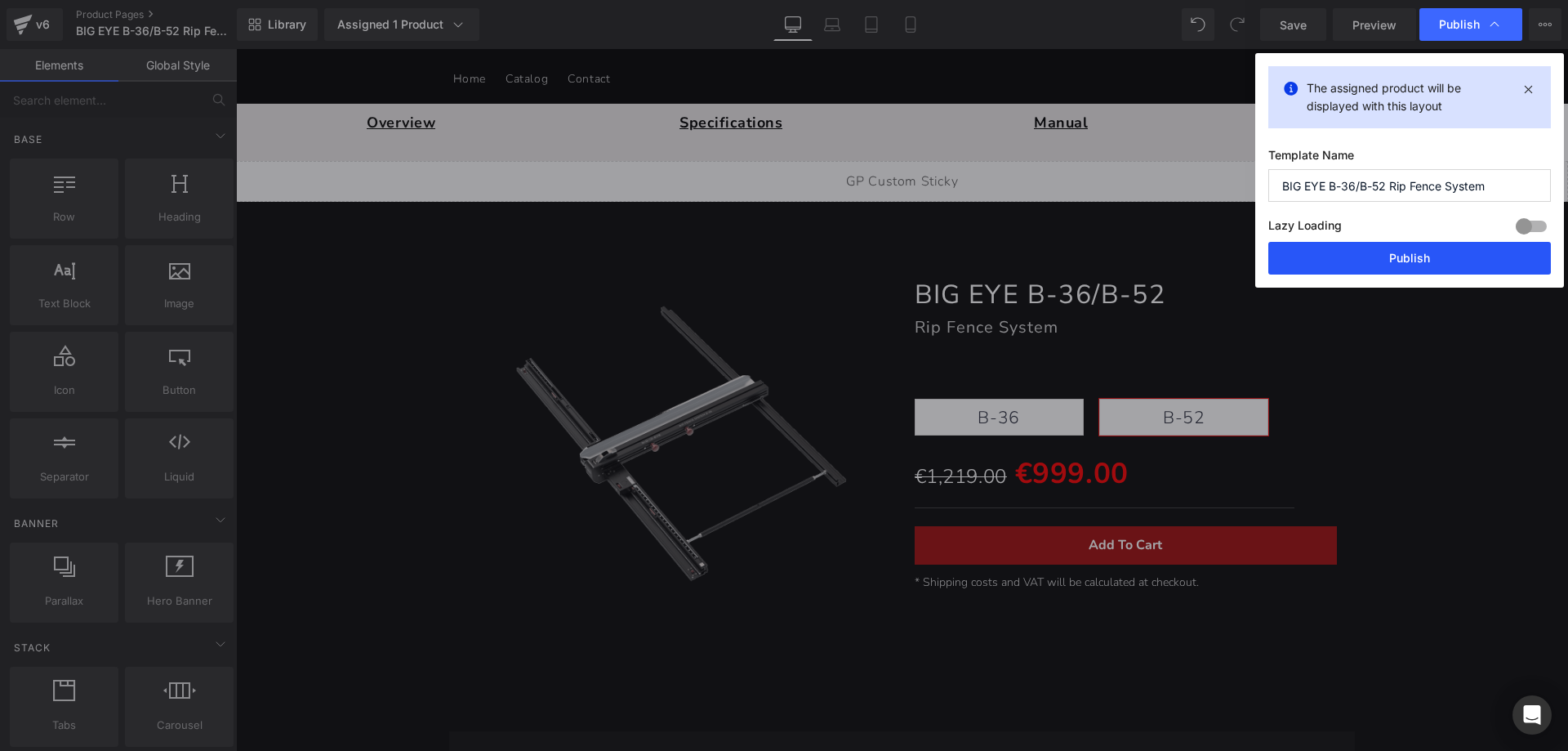
drag, startPoint x: 1366, startPoint y: 250, endPoint x: 1142, endPoint y: 645, distance: 454.1
click at [1366, 250] on button "Publish" at bounding box center [1409, 258] width 283 height 33
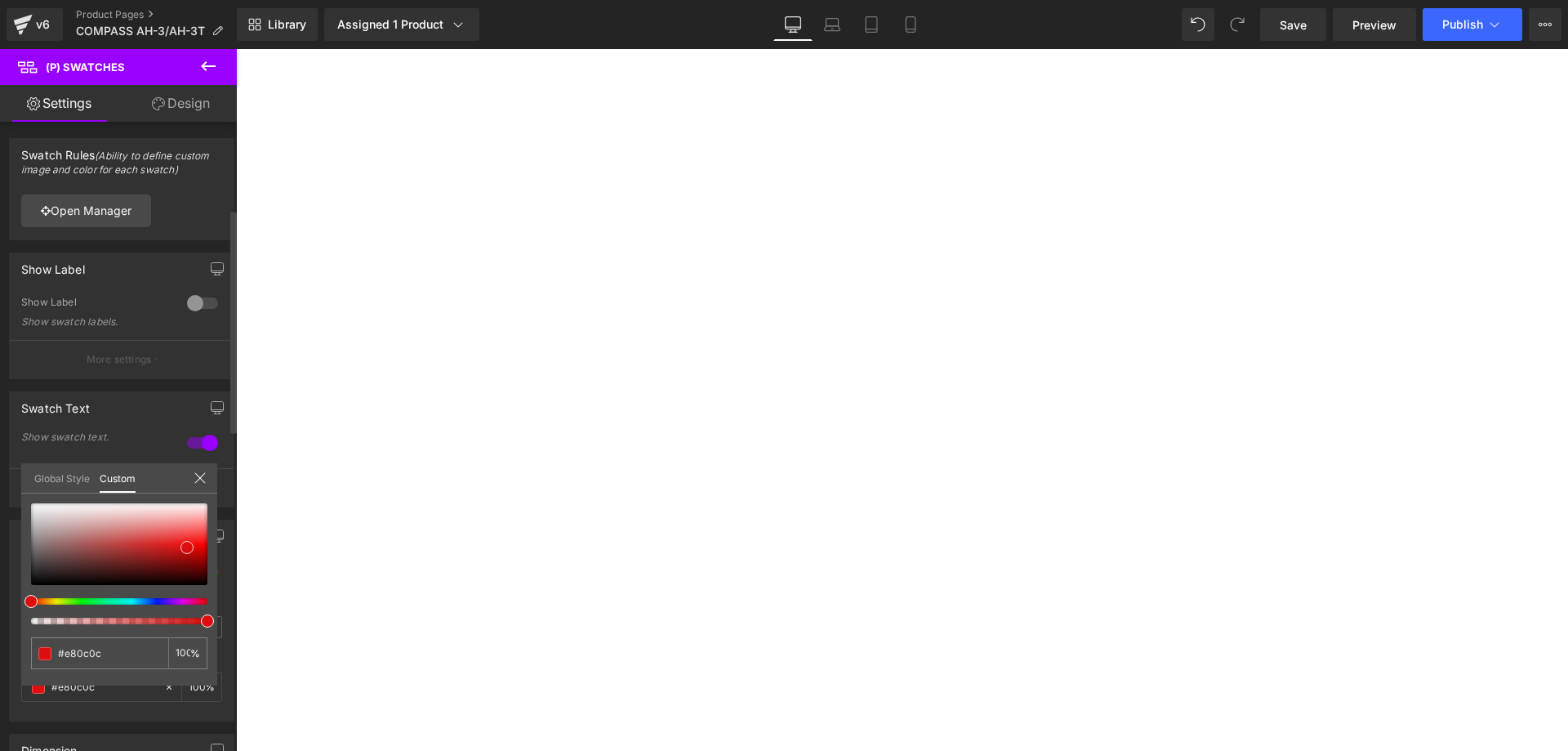
type input "#dd0c0c"
type input "#d00f0f"
type input "#c81212"
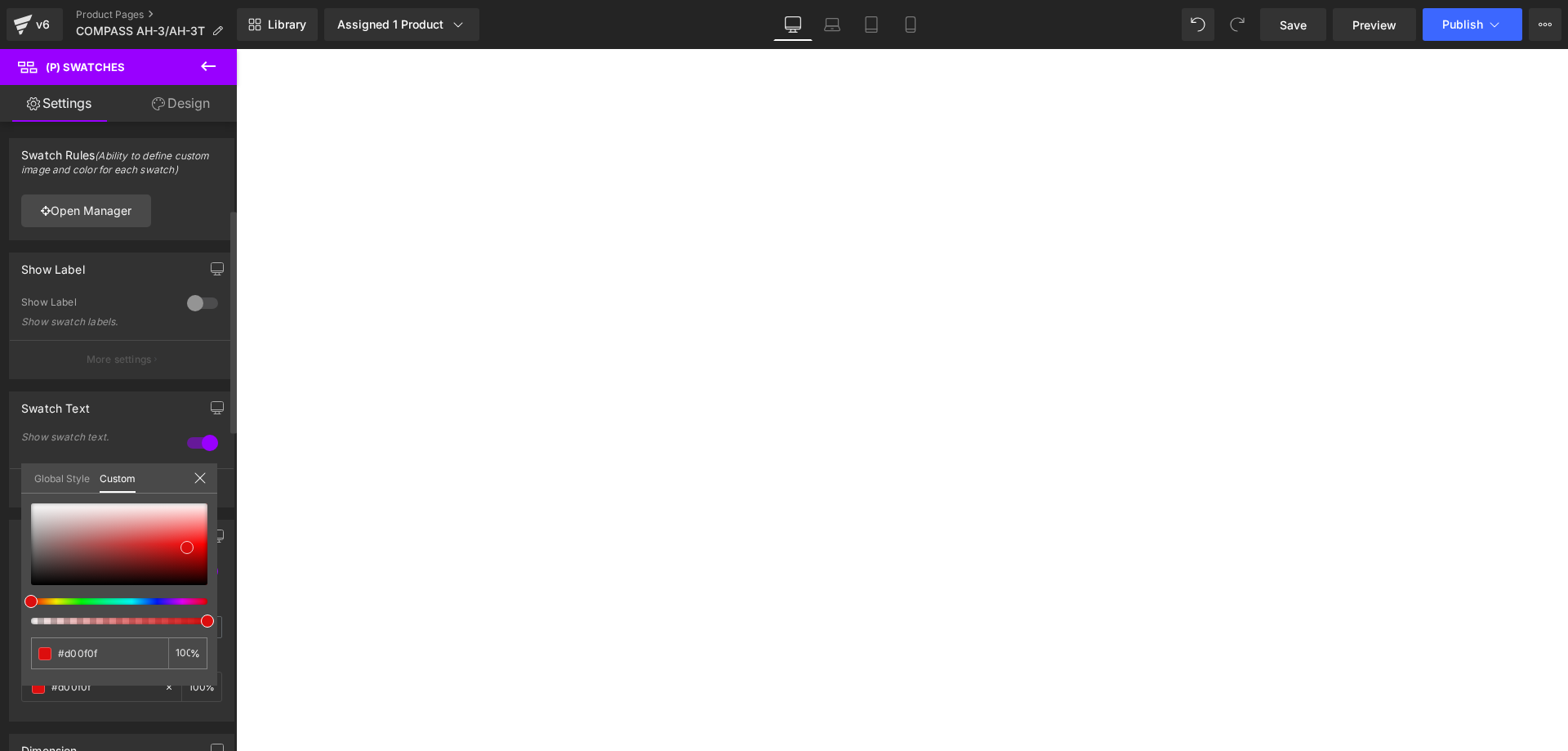
type input "#c81212"
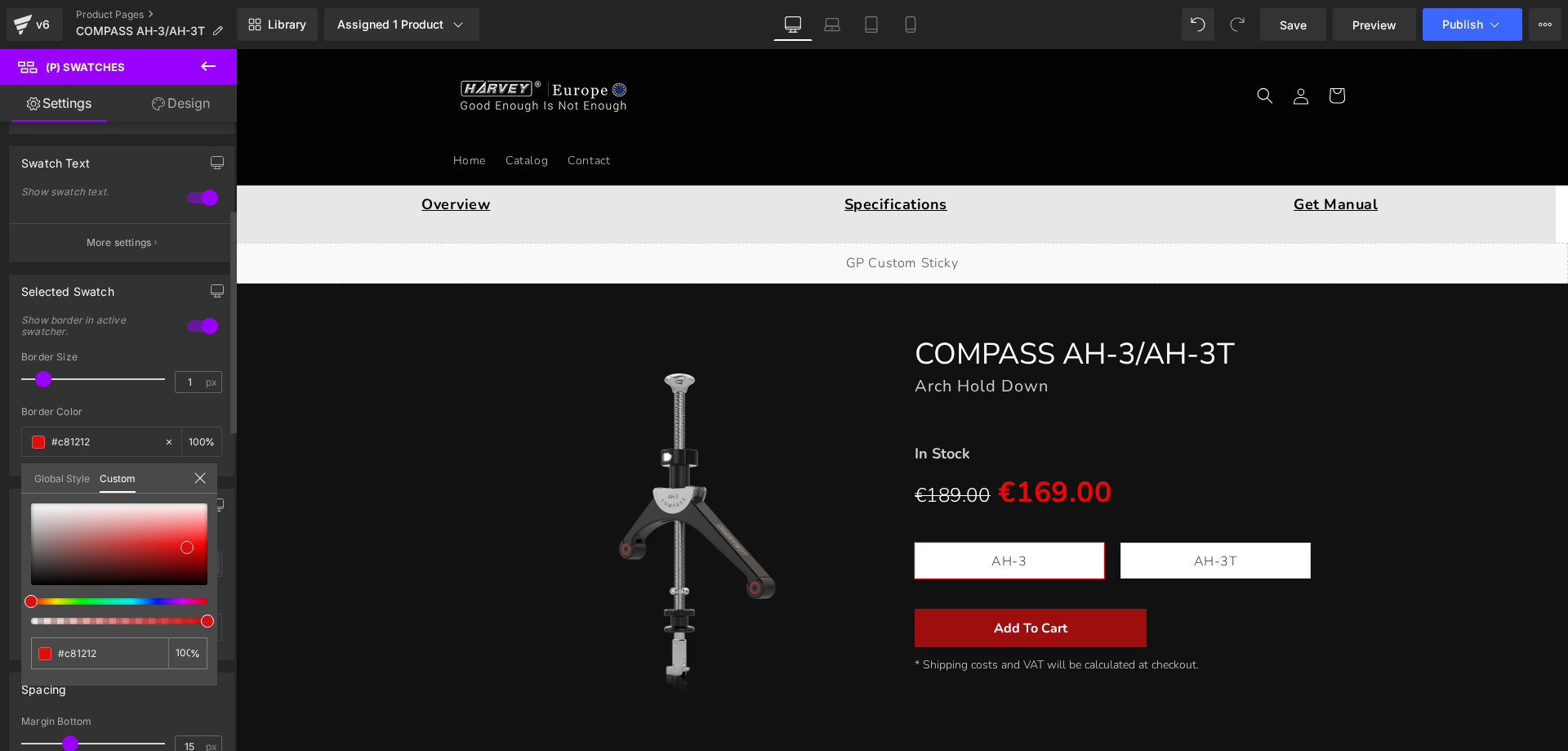
type input "#c71313"
type input "#c61414"
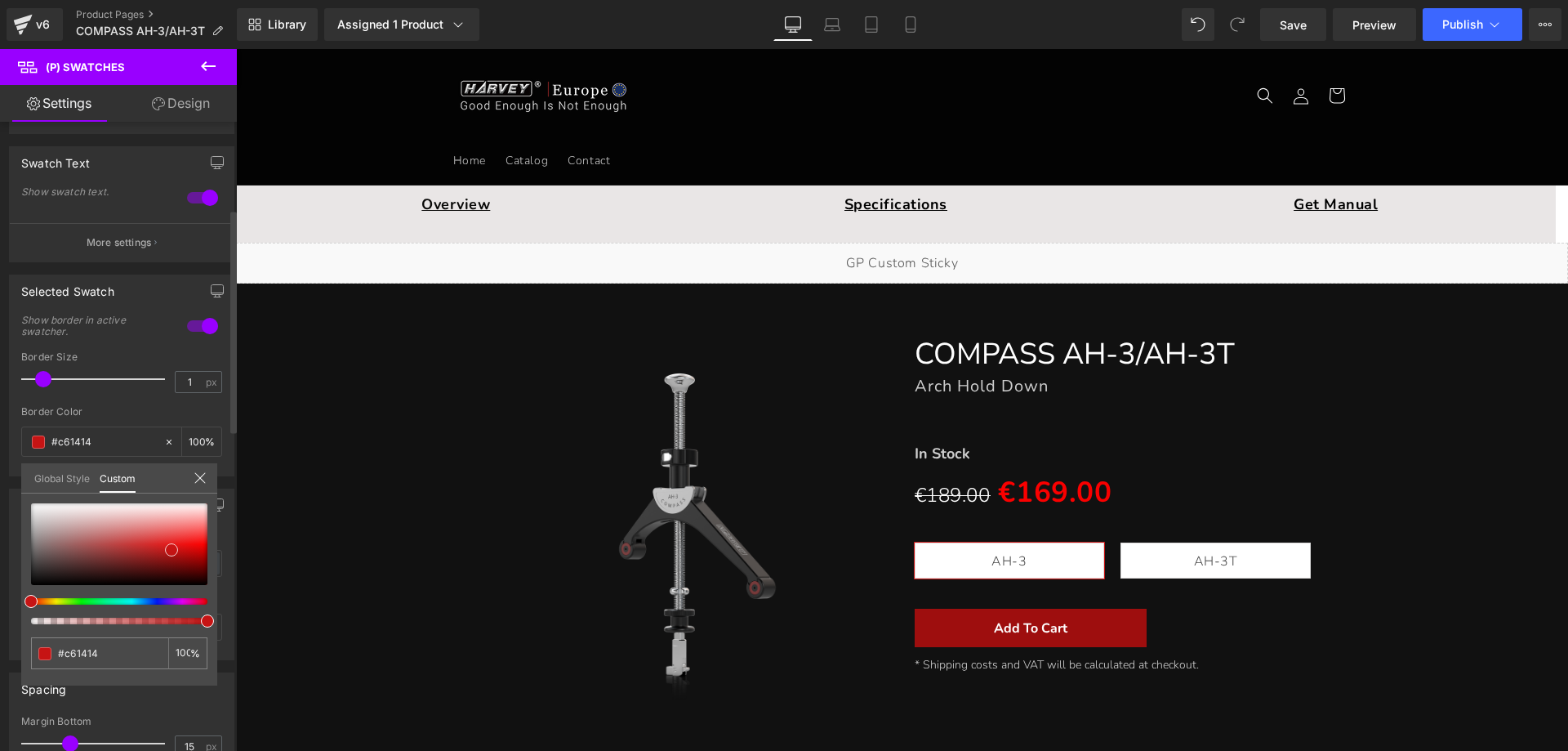
type input "#c71313"
type input "#d20808"
type input "#ef0000"
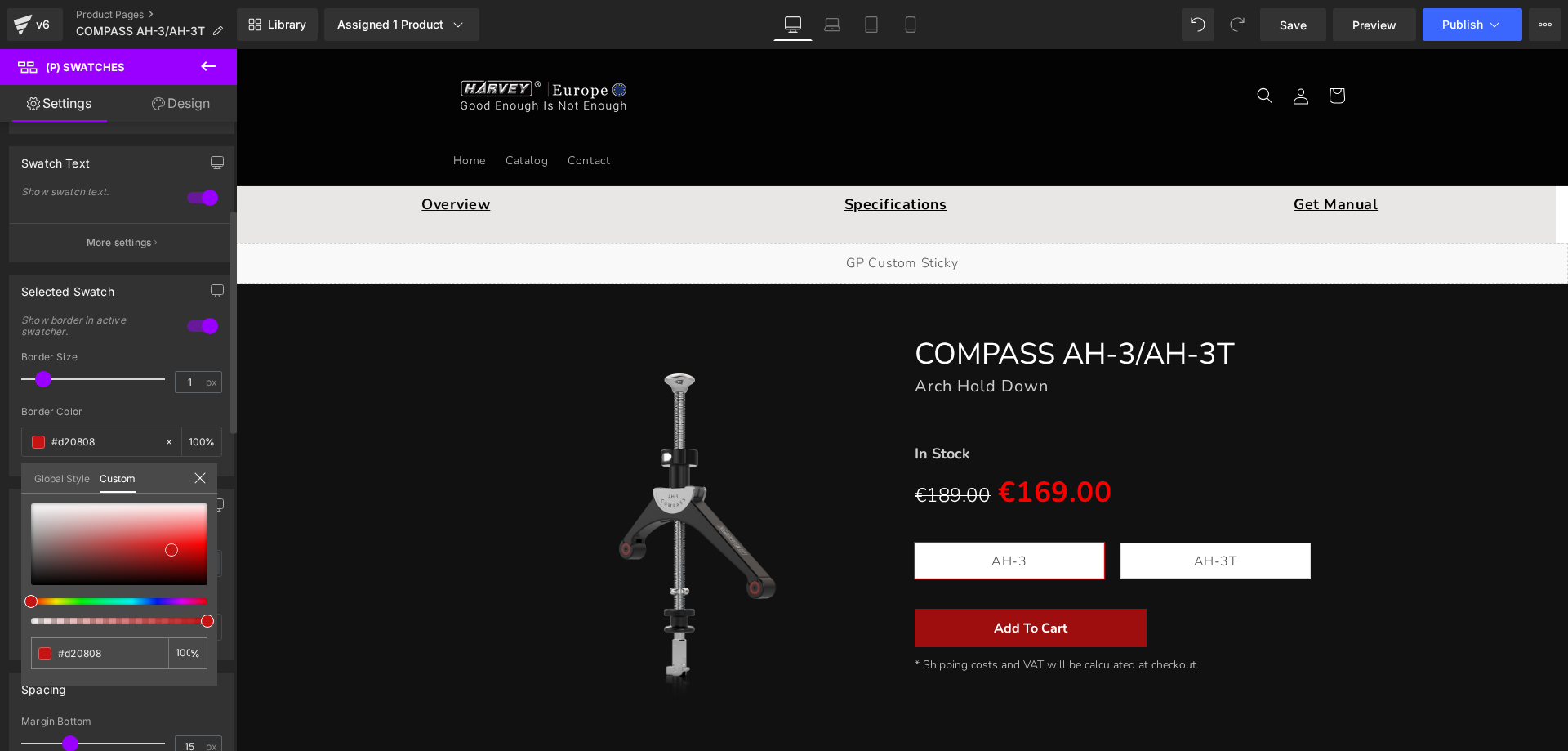
type input "#ef0000"
type input "#f40000"
click at [222, 476] on div "Selected Swatch 1 Show border in active swatcher. 1px Border Size 1 px rgba(244…" at bounding box center [122, 369] width 244 height 214
click at [1477, 32] on button "Publish" at bounding box center [1472, 24] width 100 height 33
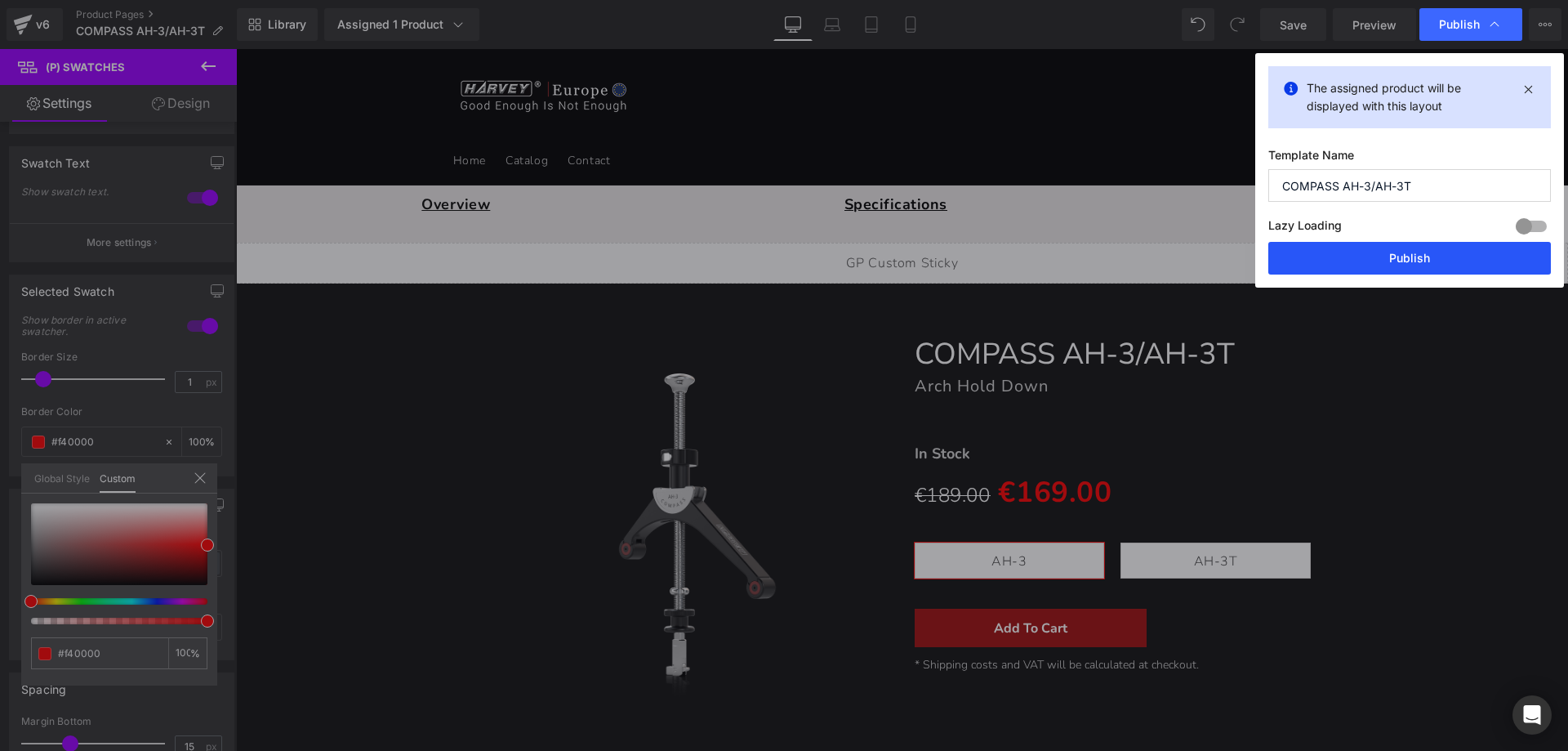
click at [1343, 259] on button "Publish" at bounding box center [1409, 258] width 283 height 33
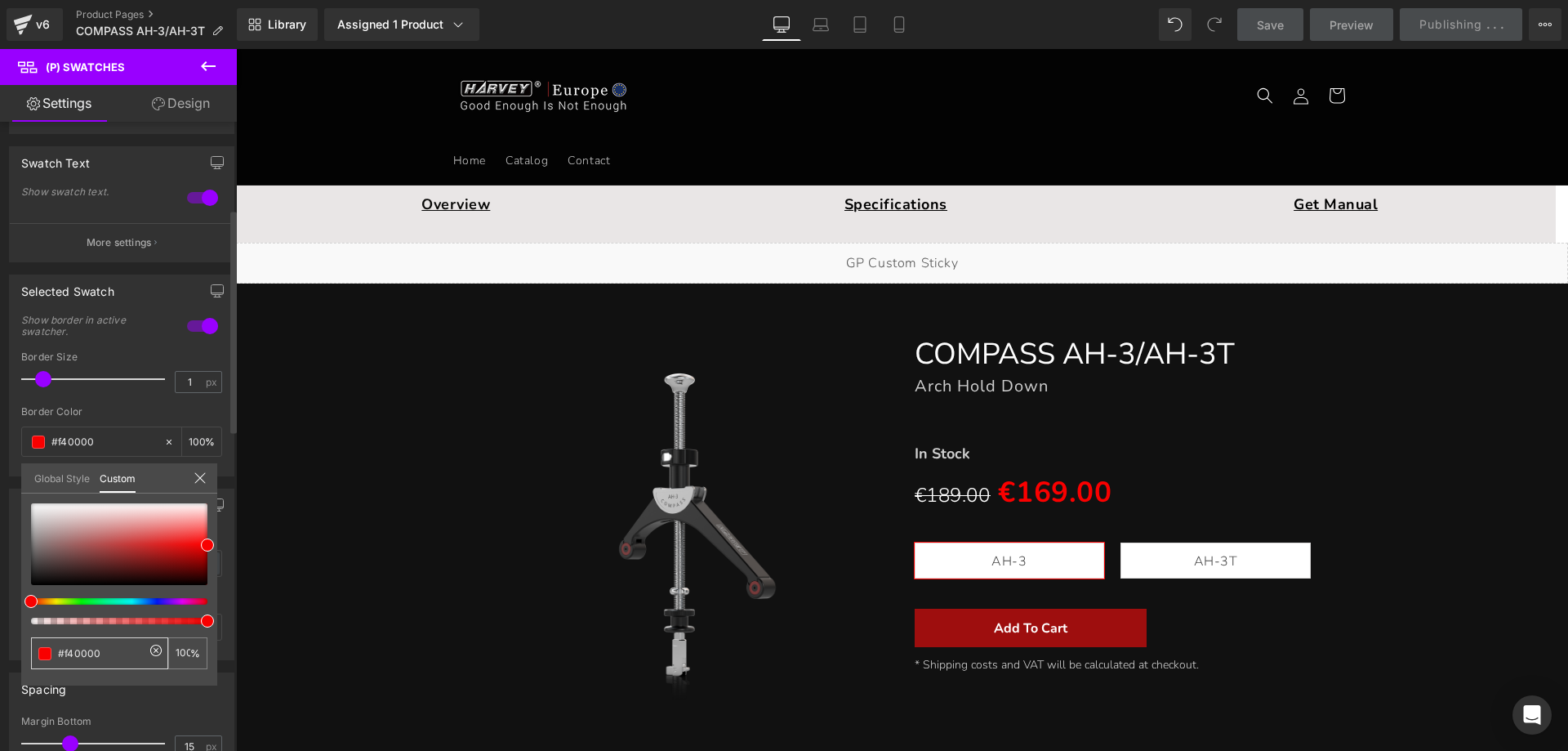
drag, startPoint x: 119, startPoint y: 649, endPoint x: 46, endPoint y: 654, distance: 73.2
click at [46, 654] on div "#f40000" at bounding box center [99, 654] width 137 height 32
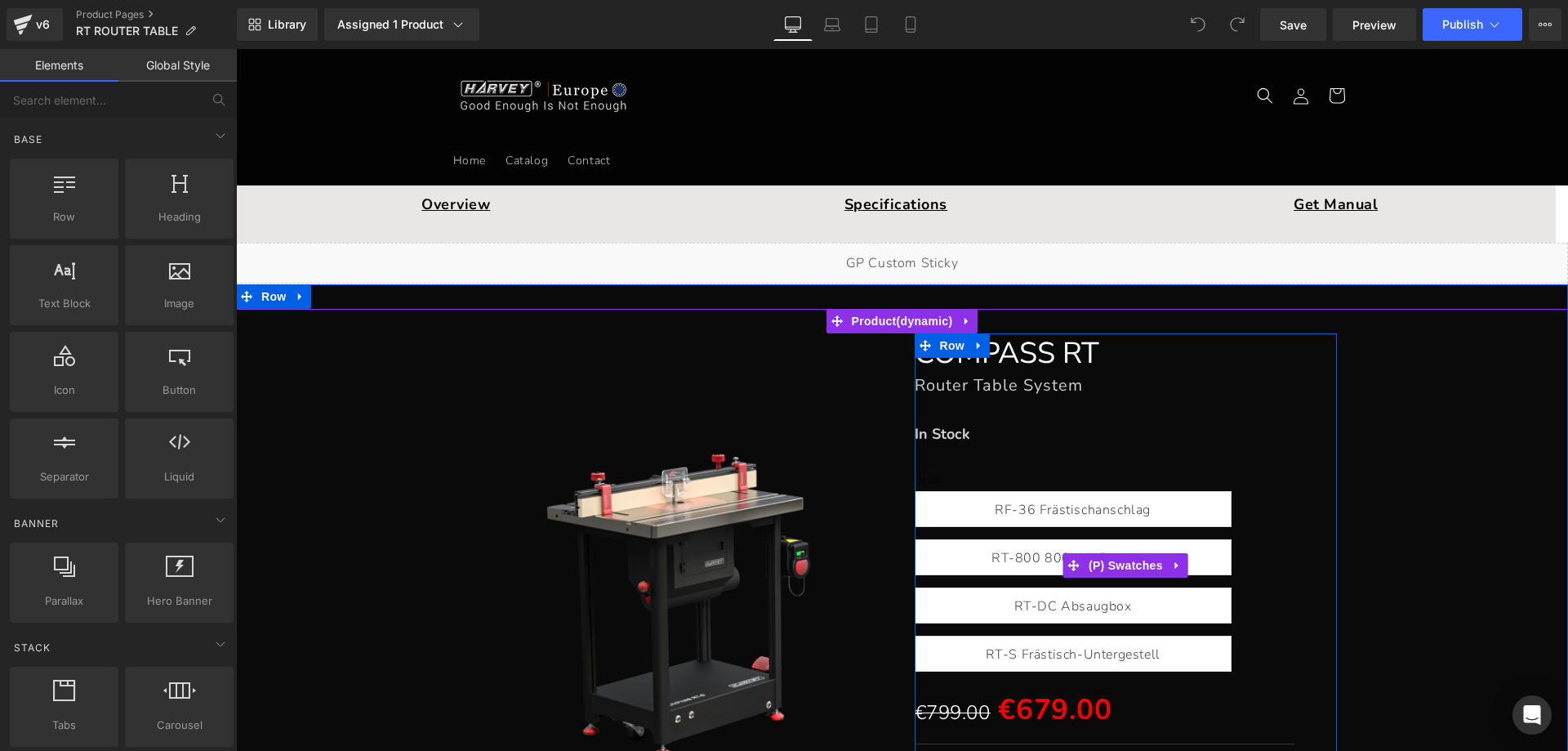
drag, startPoint x: 1098, startPoint y: 560, endPoint x: 411, endPoint y: 603, distance: 688.3
click at [1098, 560] on span "(P) Swatches" at bounding box center [1126, 565] width 82 height 24
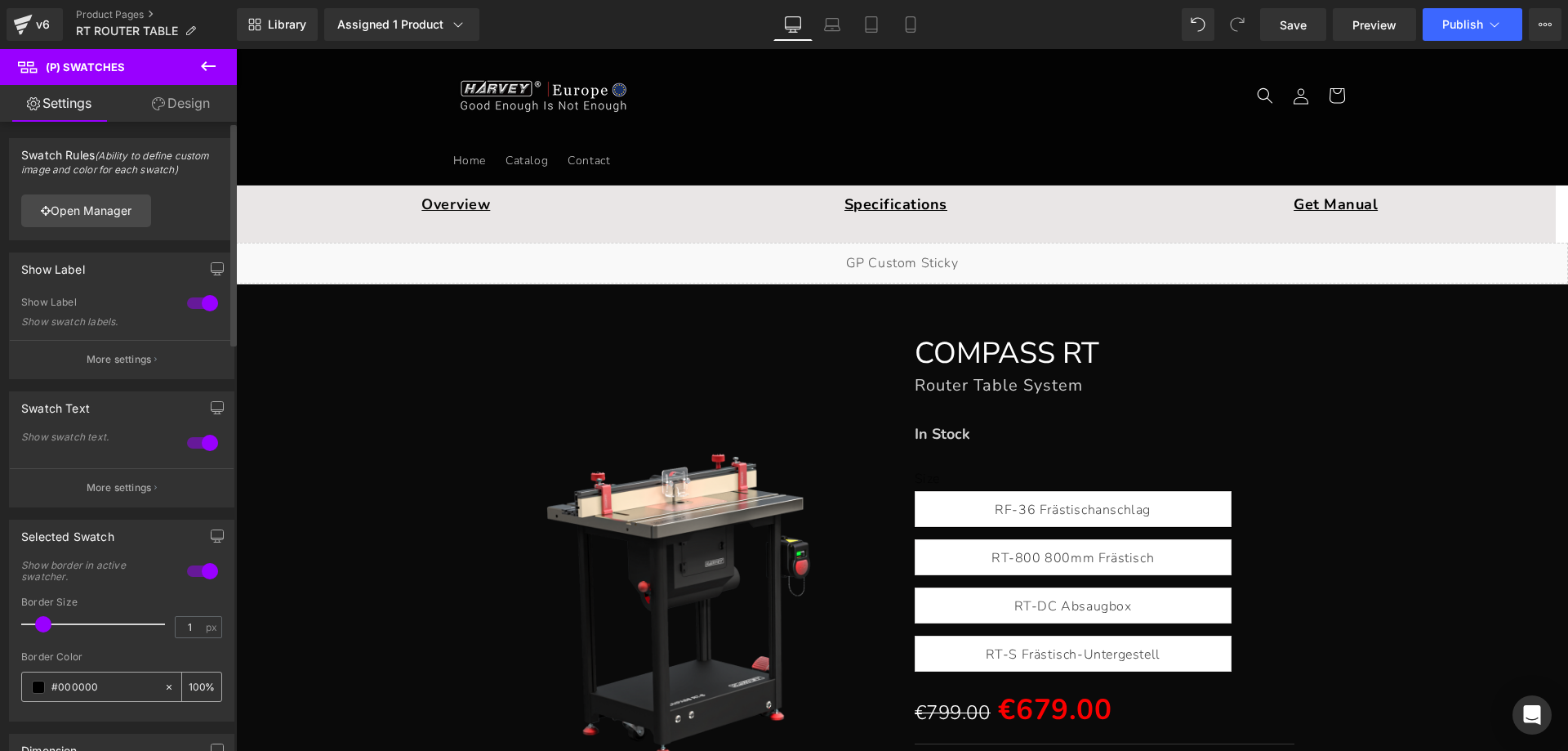
click at [39, 691] on span at bounding box center [39, 687] width 13 height 13
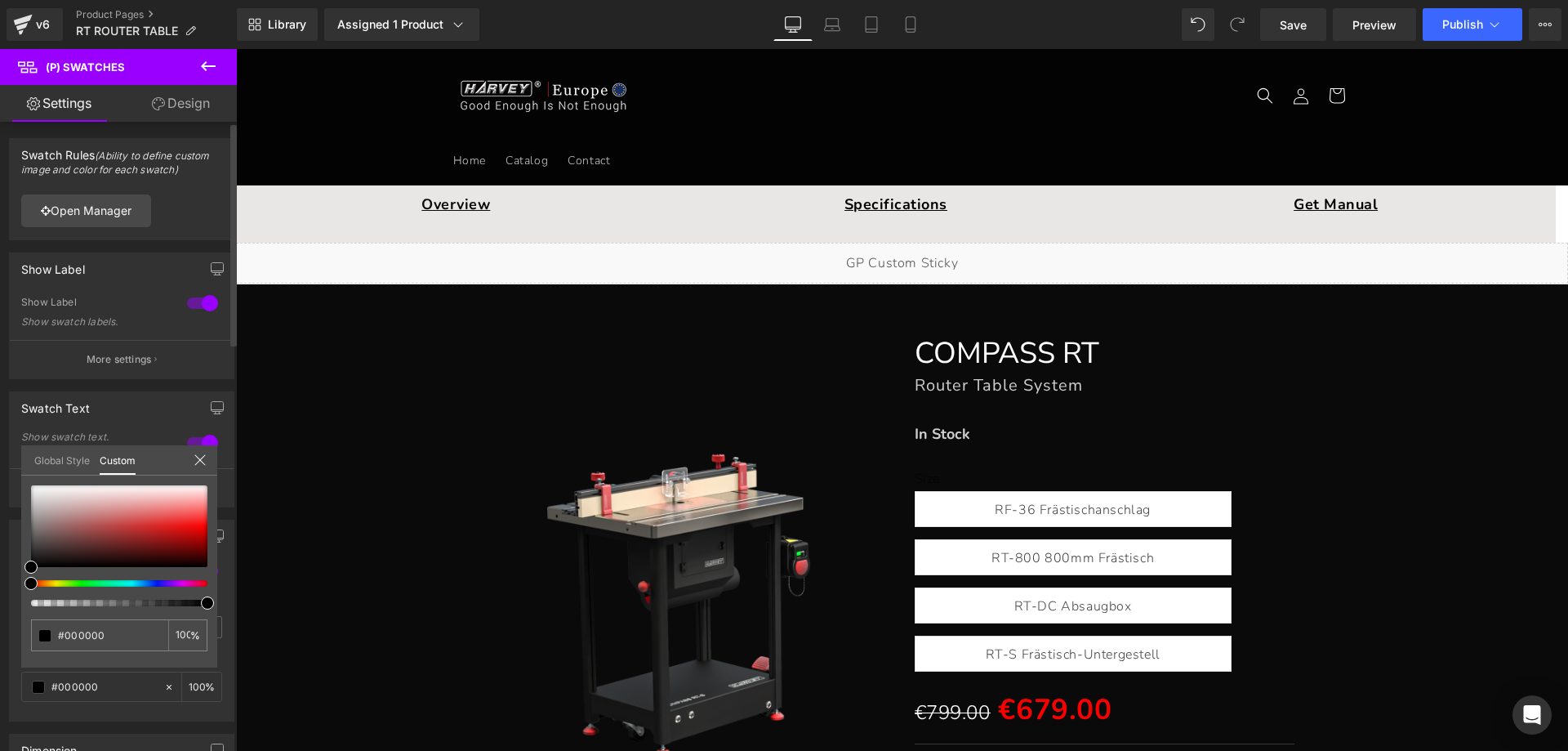
drag, startPoint x: 111, startPoint y: 633, endPoint x: 25, endPoint y: 633, distance: 86.0
click at [25, 633] on div "#000000 100 %" at bounding box center [118, 576] width 196 height 182
paste input "f4"
type input "#f40000"
click at [201, 458] on icon at bounding box center [201, 460] width 13 height 13
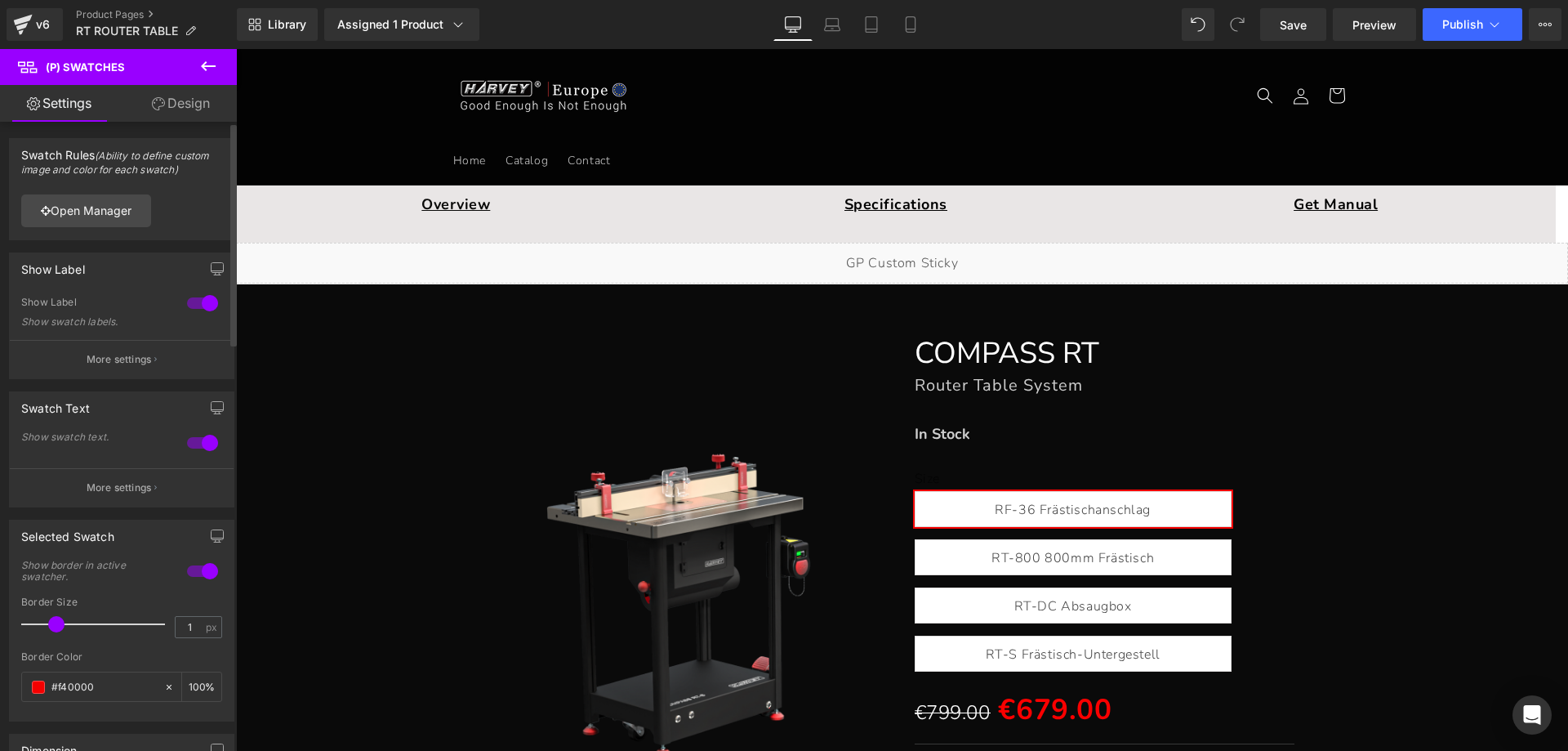
drag, startPoint x: 46, startPoint y: 623, endPoint x: 65, endPoint y: 622, distance: 19.0
click at [65, 622] on div at bounding box center [97, 624] width 135 height 33
click at [1466, 29] on span "Publish" at bounding box center [1463, 24] width 41 height 13
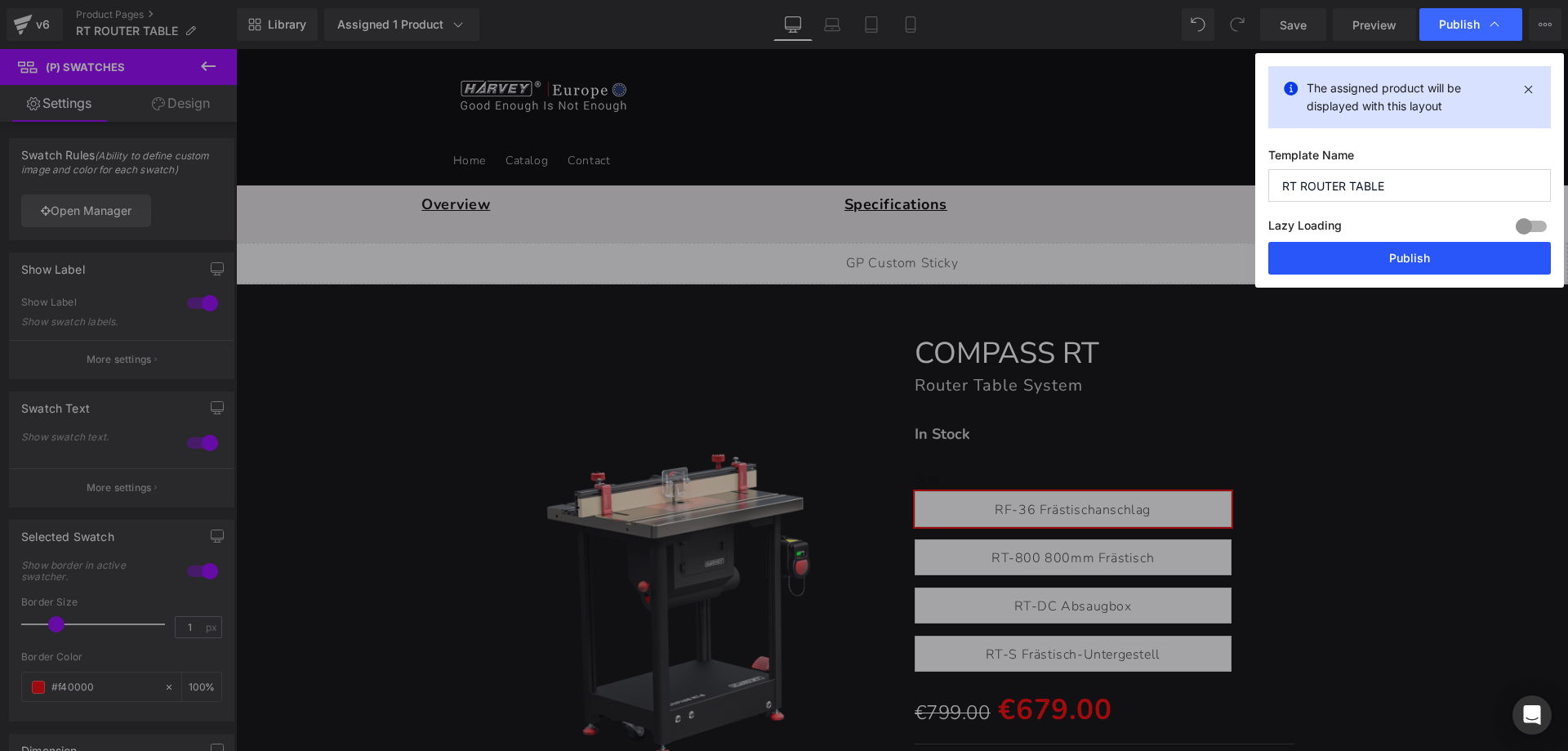
drag, startPoint x: 1341, startPoint y: 249, endPoint x: 344, endPoint y: 261, distance: 997.1
click at [1341, 249] on button "Publish" at bounding box center [1409, 258] width 283 height 33
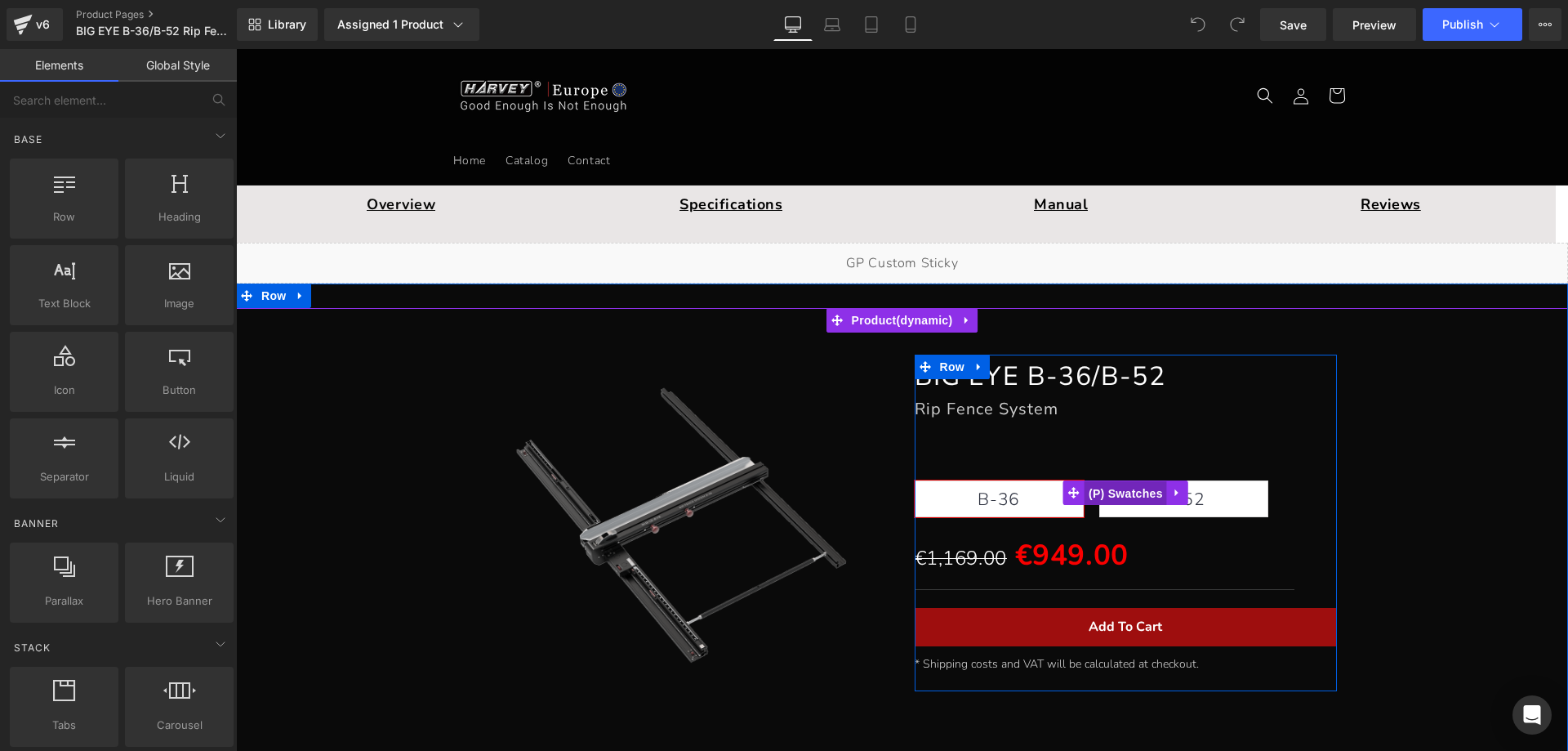
drag, startPoint x: 1108, startPoint y: 496, endPoint x: 732, endPoint y: 455, distance: 378.2
click at [1108, 494] on span "(P) Swatches" at bounding box center [1126, 493] width 82 height 24
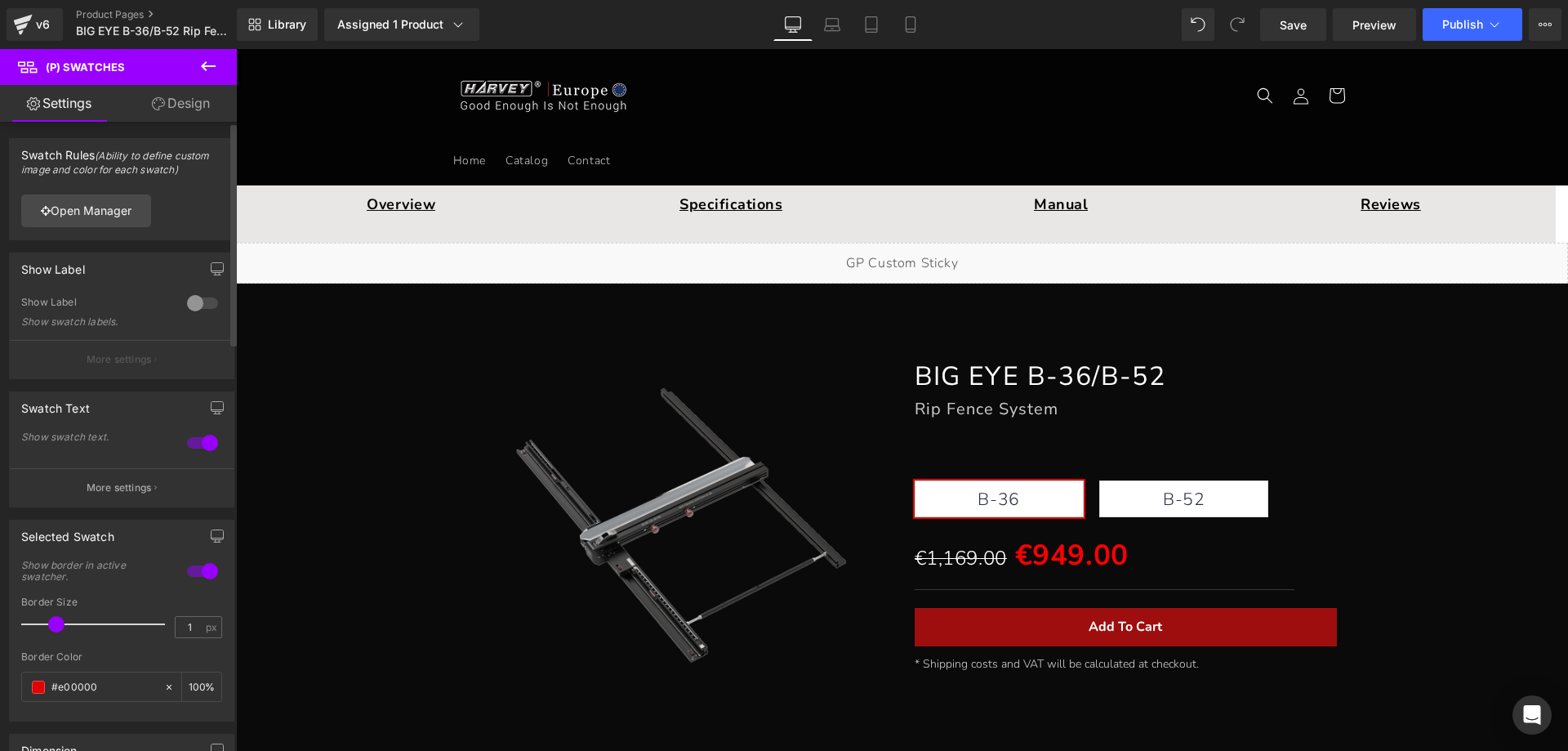
click at [53, 622] on span at bounding box center [55, 623] width 16 height 16
drag, startPoint x: 105, startPoint y: 682, endPoint x: 25, endPoint y: 682, distance: 80.0
click at [25, 682] on div "#e00000" at bounding box center [92, 686] width 141 height 29
paste input "f4"
type input "#f40000"
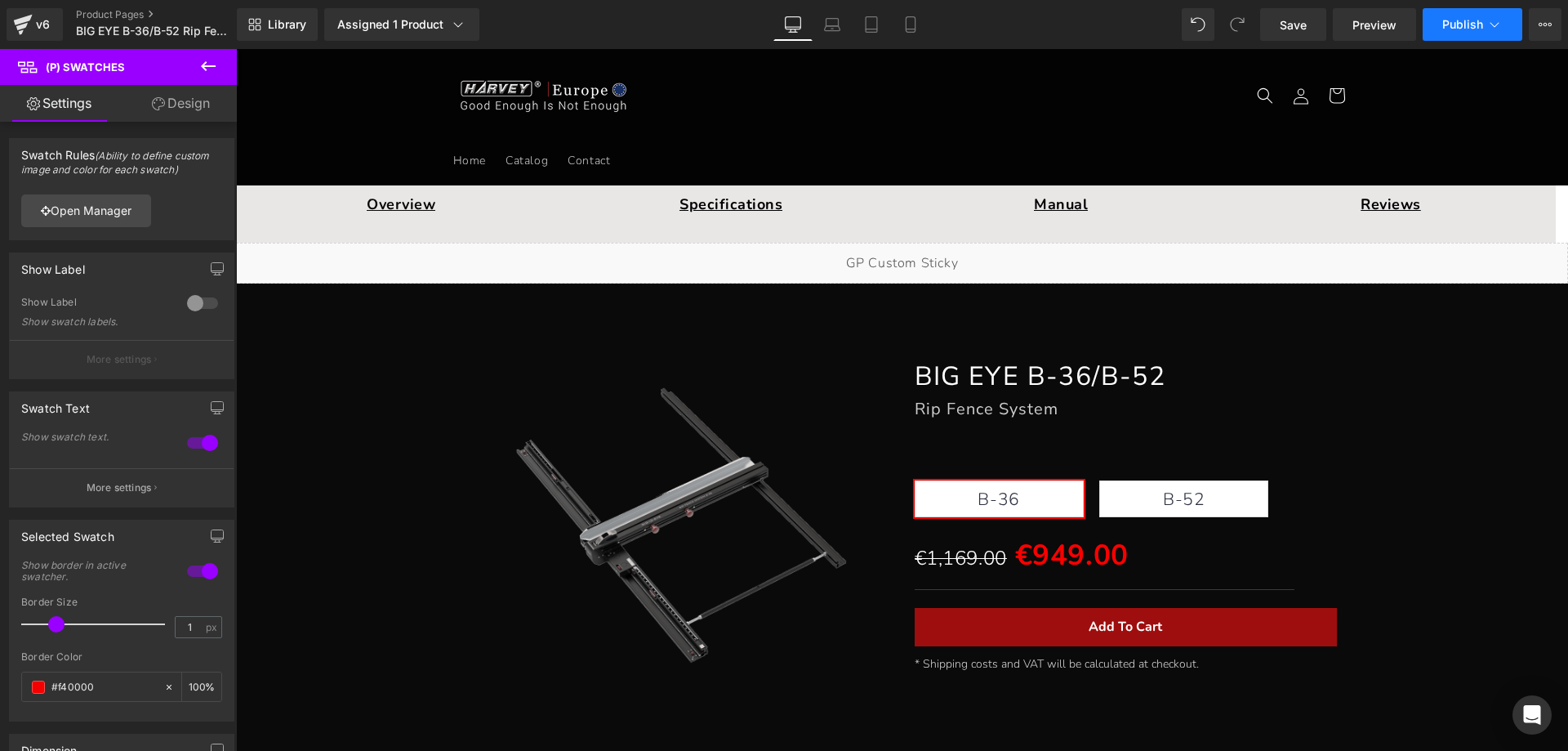
click at [1465, 25] on span "Publish" at bounding box center [1463, 24] width 41 height 13
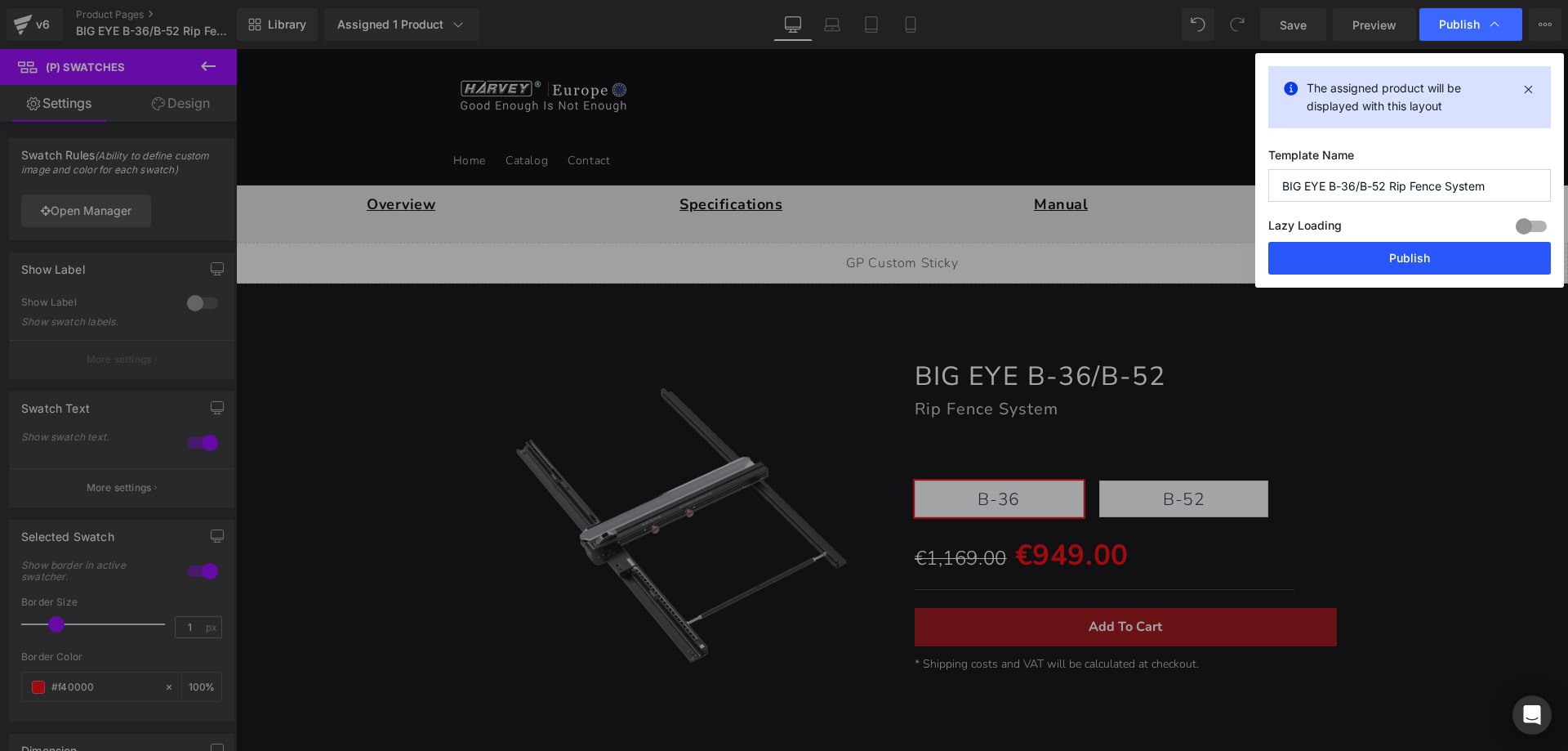
click at [1365, 260] on button "Publish" at bounding box center [1409, 258] width 283 height 33
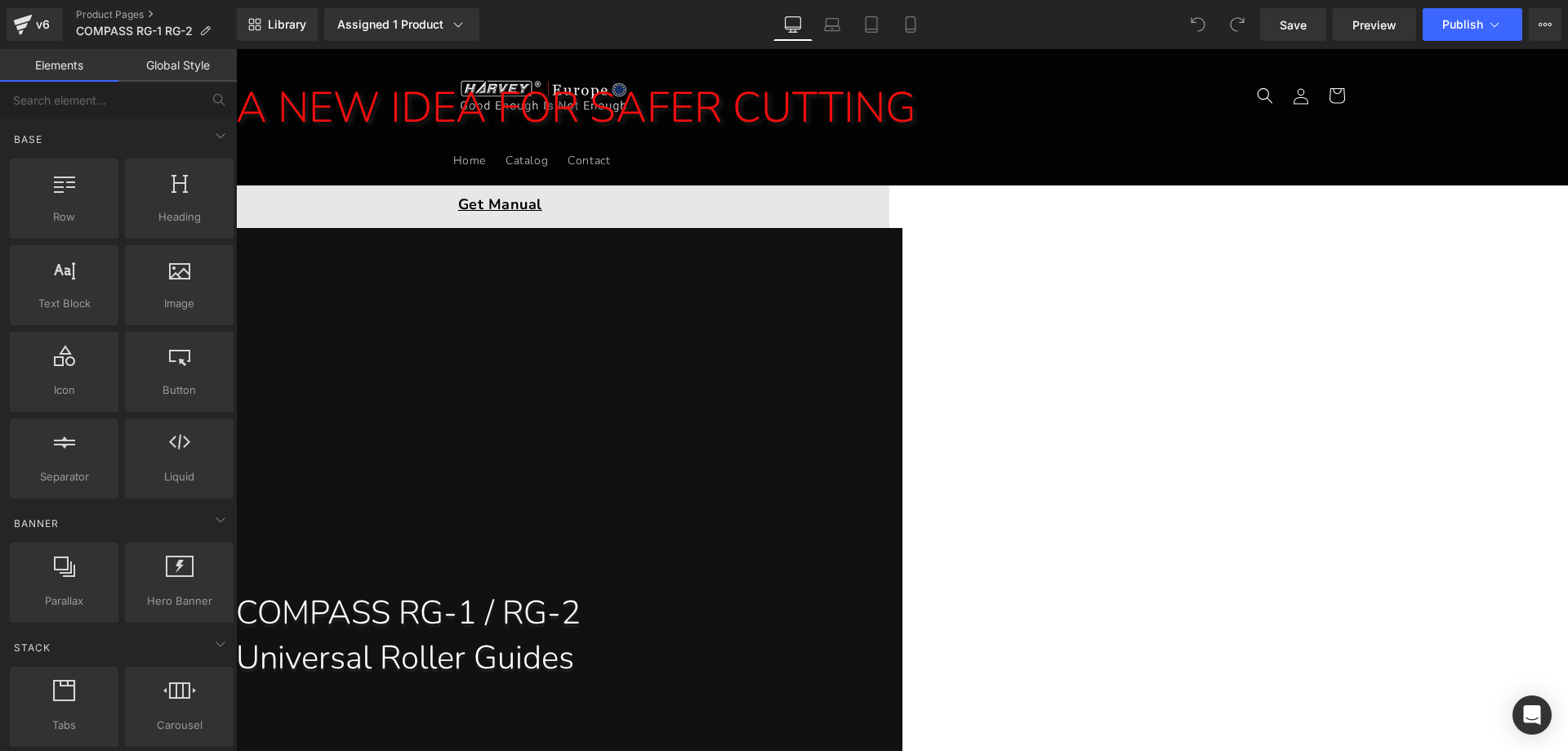
drag, startPoint x: 1111, startPoint y: 514, endPoint x: 551, endPoint y: 512, distance: 560.0
click at [236, 49] on span "(P) Swatches" at bounding box center [236, 49] width 0 height 0
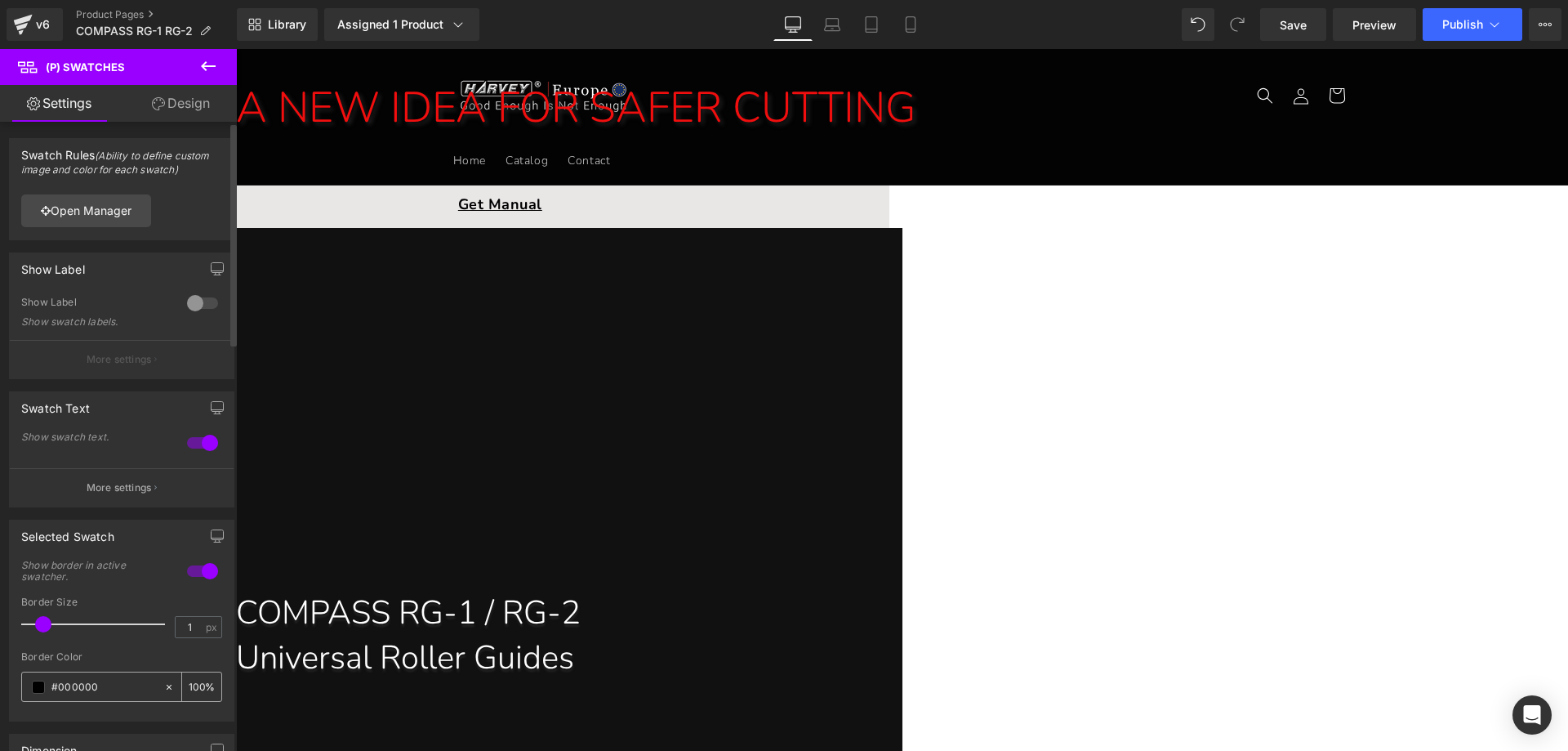
click at [39, 685] on span at bounding box center [39, 687] width 13 height 13
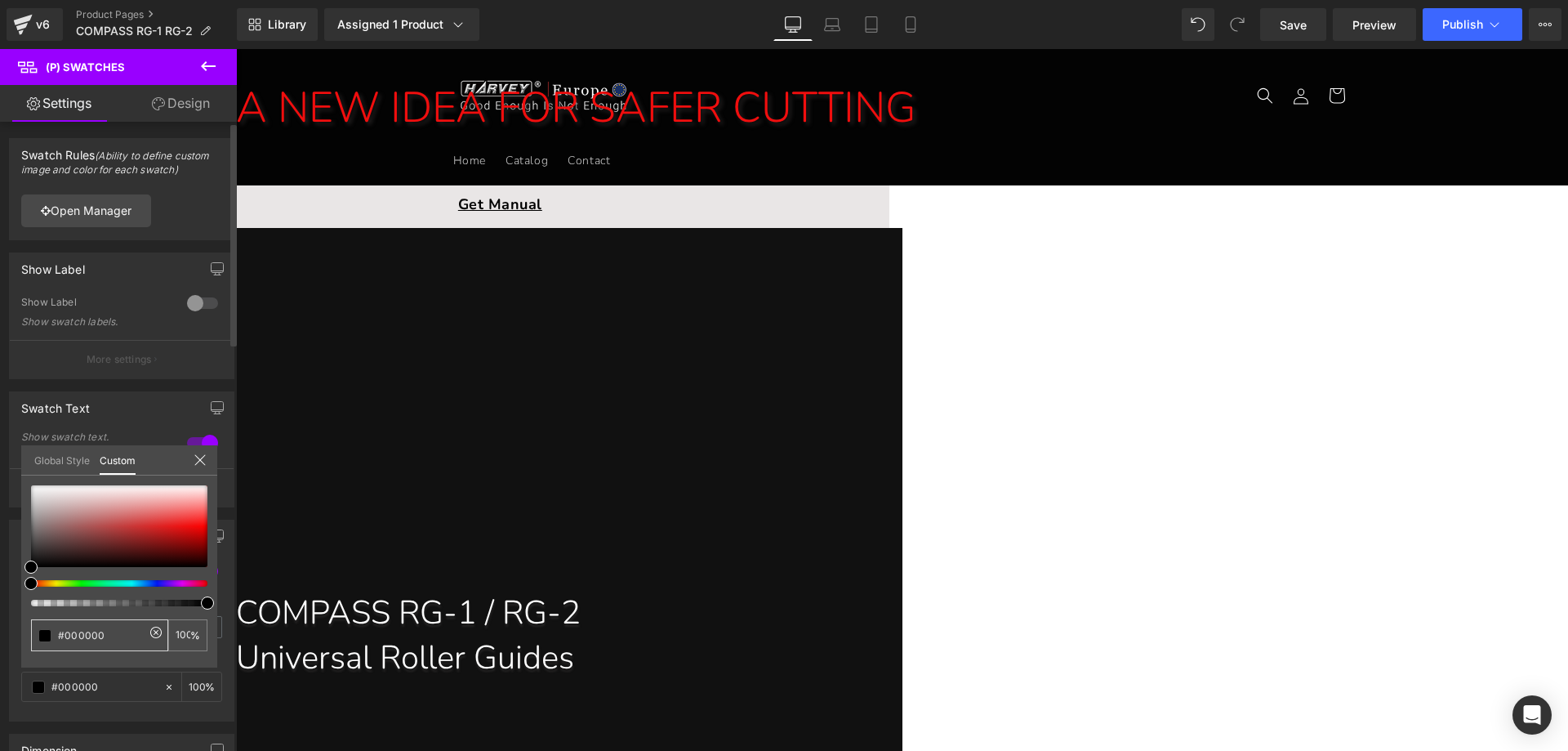
drag, startPoint x: 112, startPoint y: 638, endPoint x: 0, endPoint y: 633, distance: 112.1
click at [0, 633] on div "Selected Swatch 1 Show border in active swatcher. 1px Border Size 1 px #000000 …" at bounding box center [122, 614] width 244 height 214
paste input "f4"
type input "#f40000"
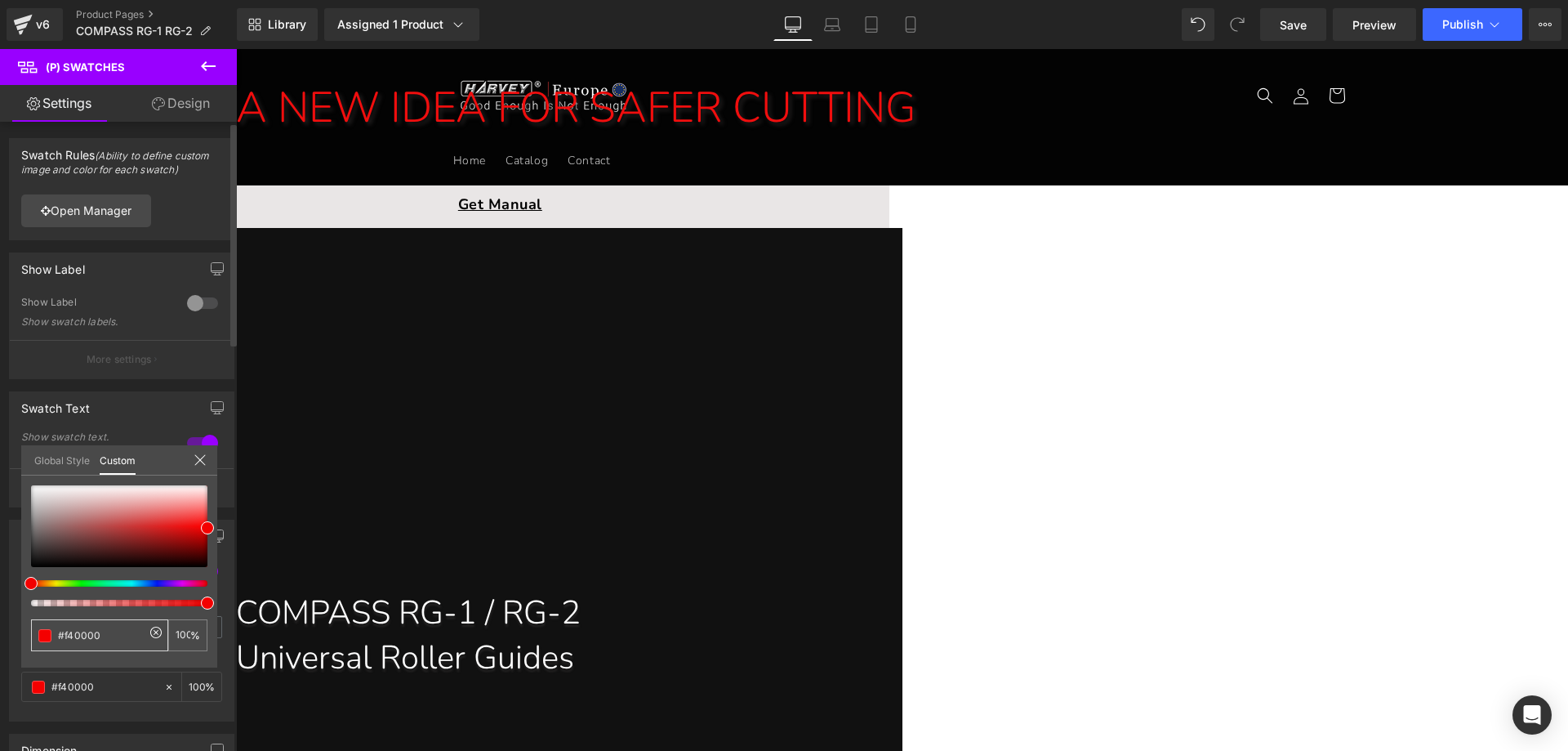
type input "#f40000"
click at [202, 454] on icon at bounding box center [201, 460] width 13 height 13
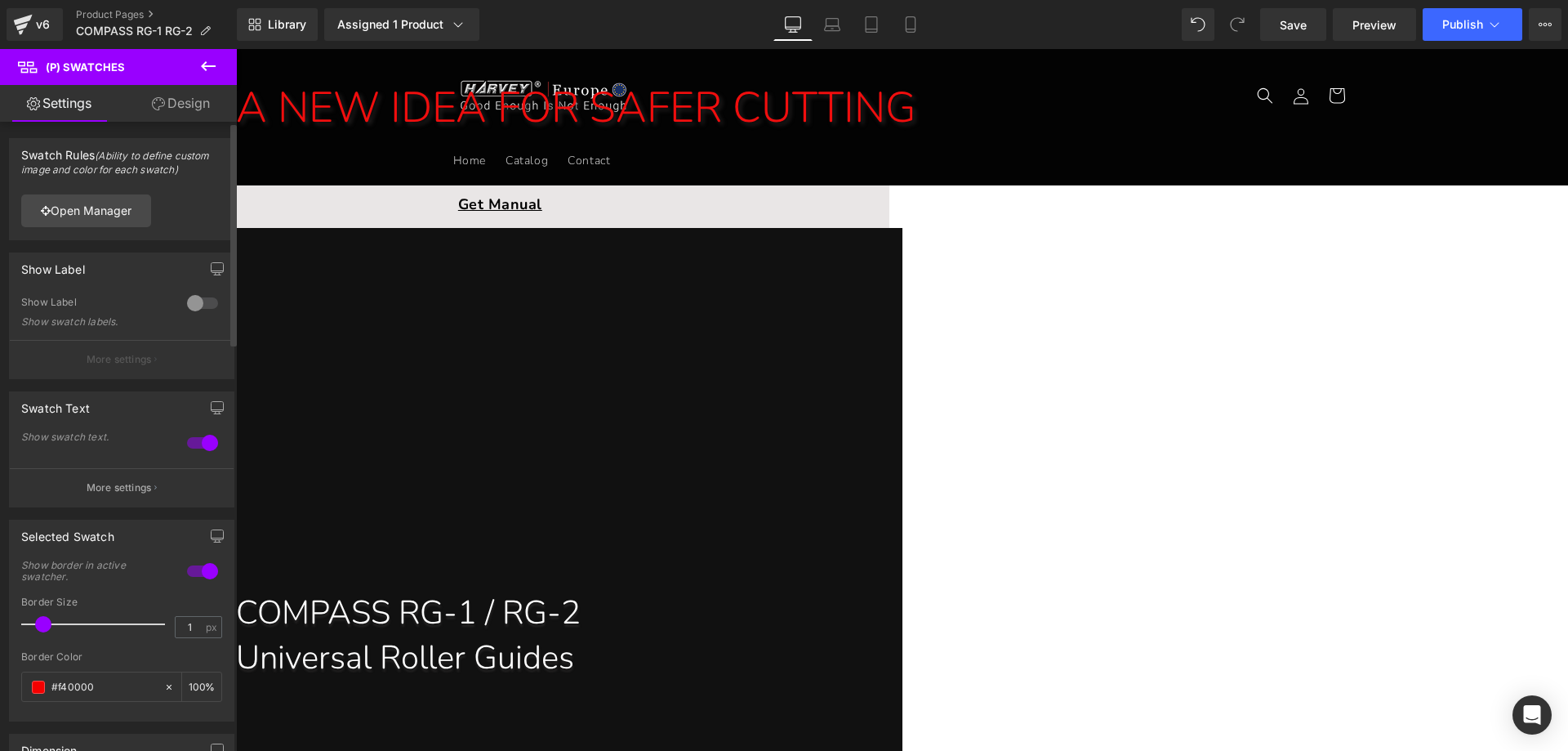
type input "2"
drag, startPoint x: 45, startPoint y: 627, endPoint x: 58, endPoint y: 627, distance: 13.0
click at [58, 627] on span at bounding box center [55, 623] width 16 height 16
click at [1459, 31] on button "Publish" at bounding box center [1472, 24] width 100 height 33
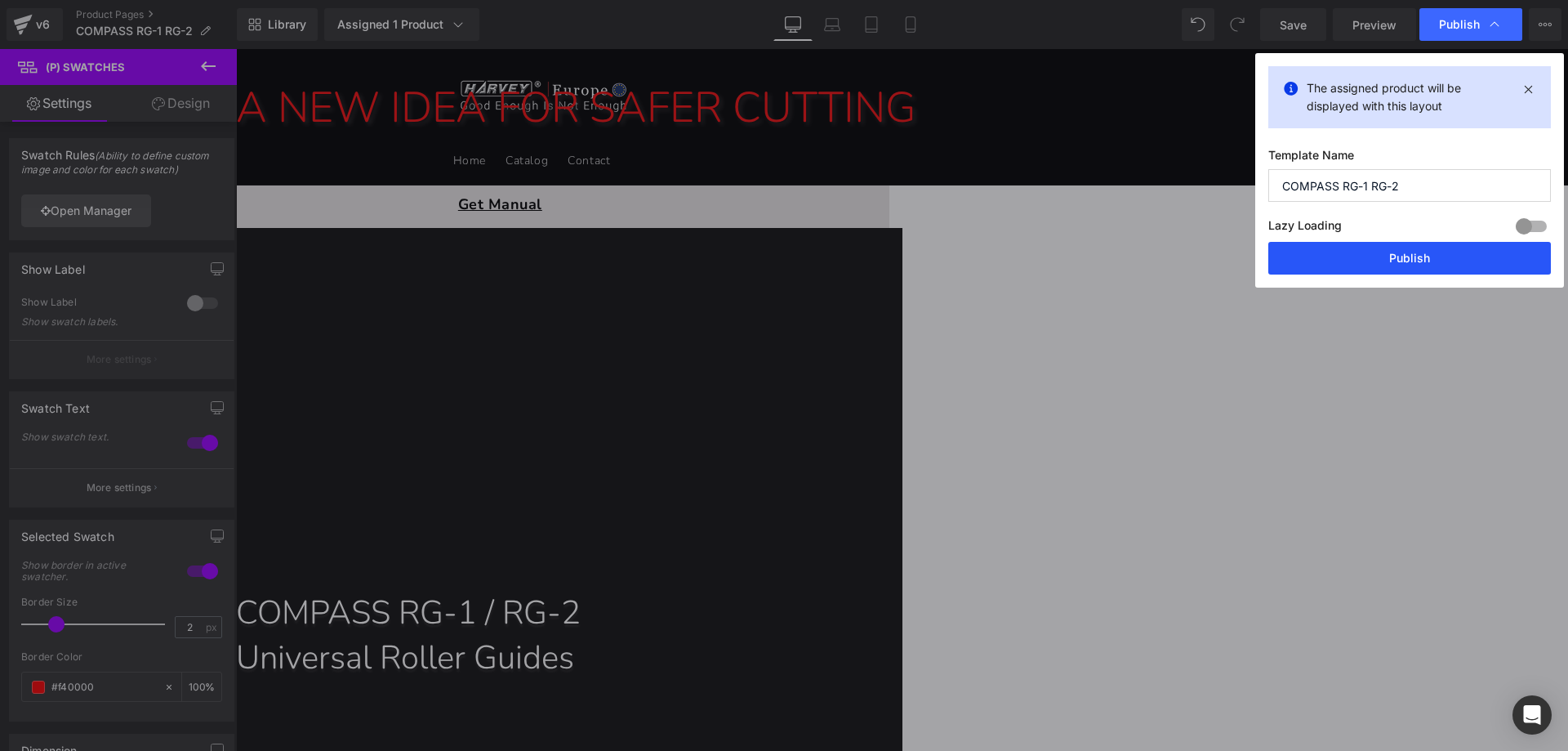
click at [1355, 249] on button "Publish" at bounding box center [1409, 258] width 283 height 33
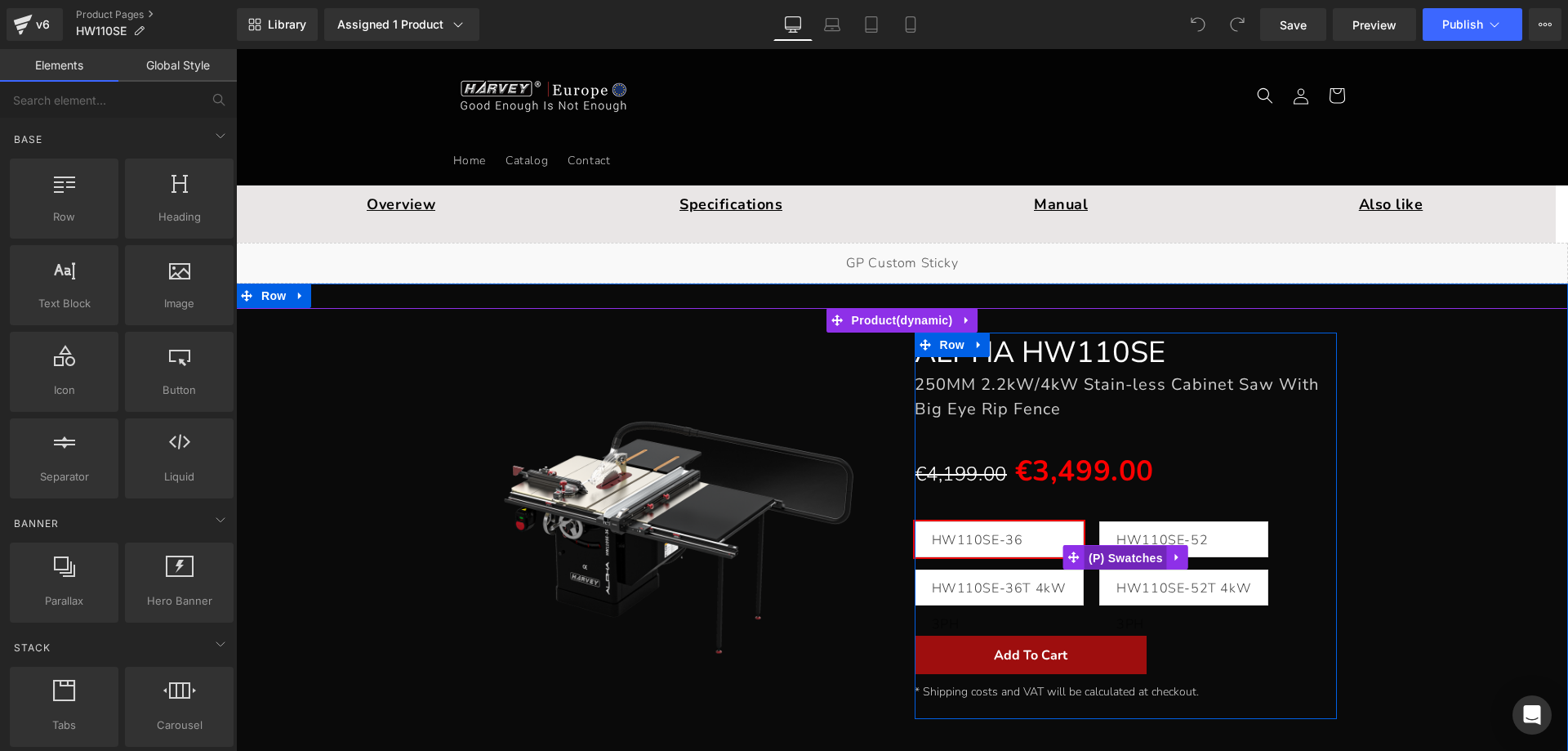
click at [1104, 552] on span "(P) Swatches" at bounding box center [1126, 558] width 82 height 24
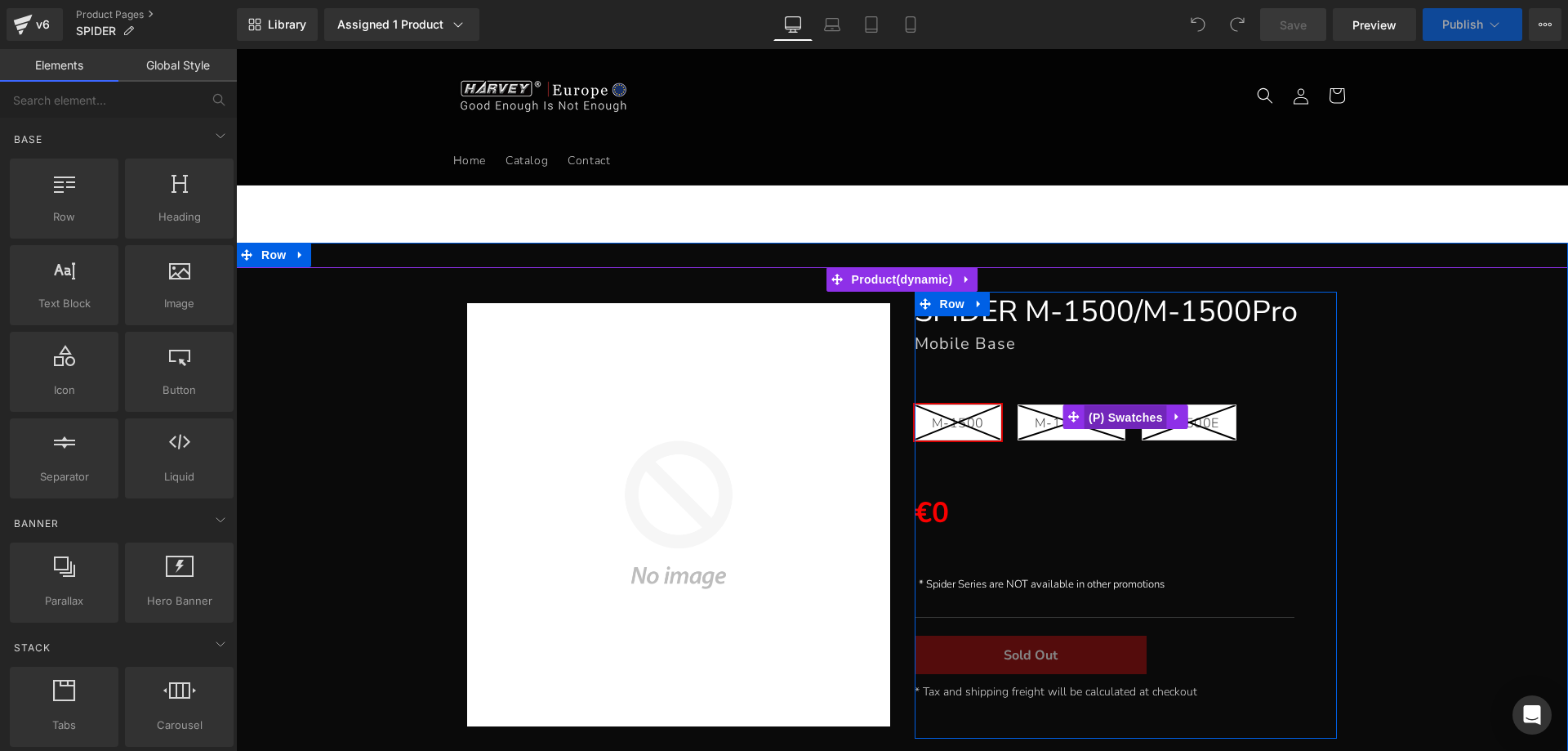
click at [1111, 417] on span "(P) Swatches" at bounding box center [1126, 417] width 82 height 24
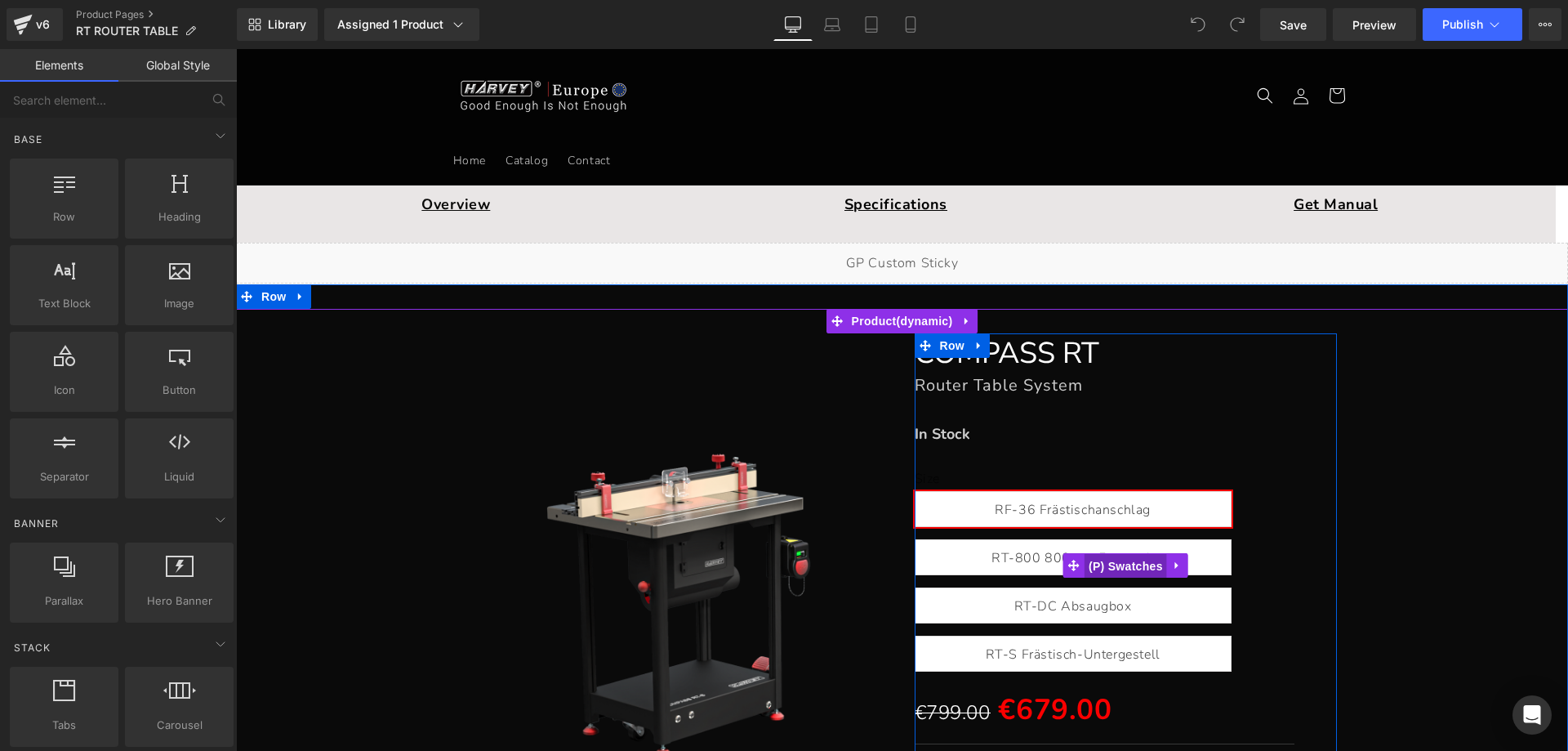
click at [1104, 562] on span "(P) Swatches" at bounding box center [1126, 565] width 82 height 24
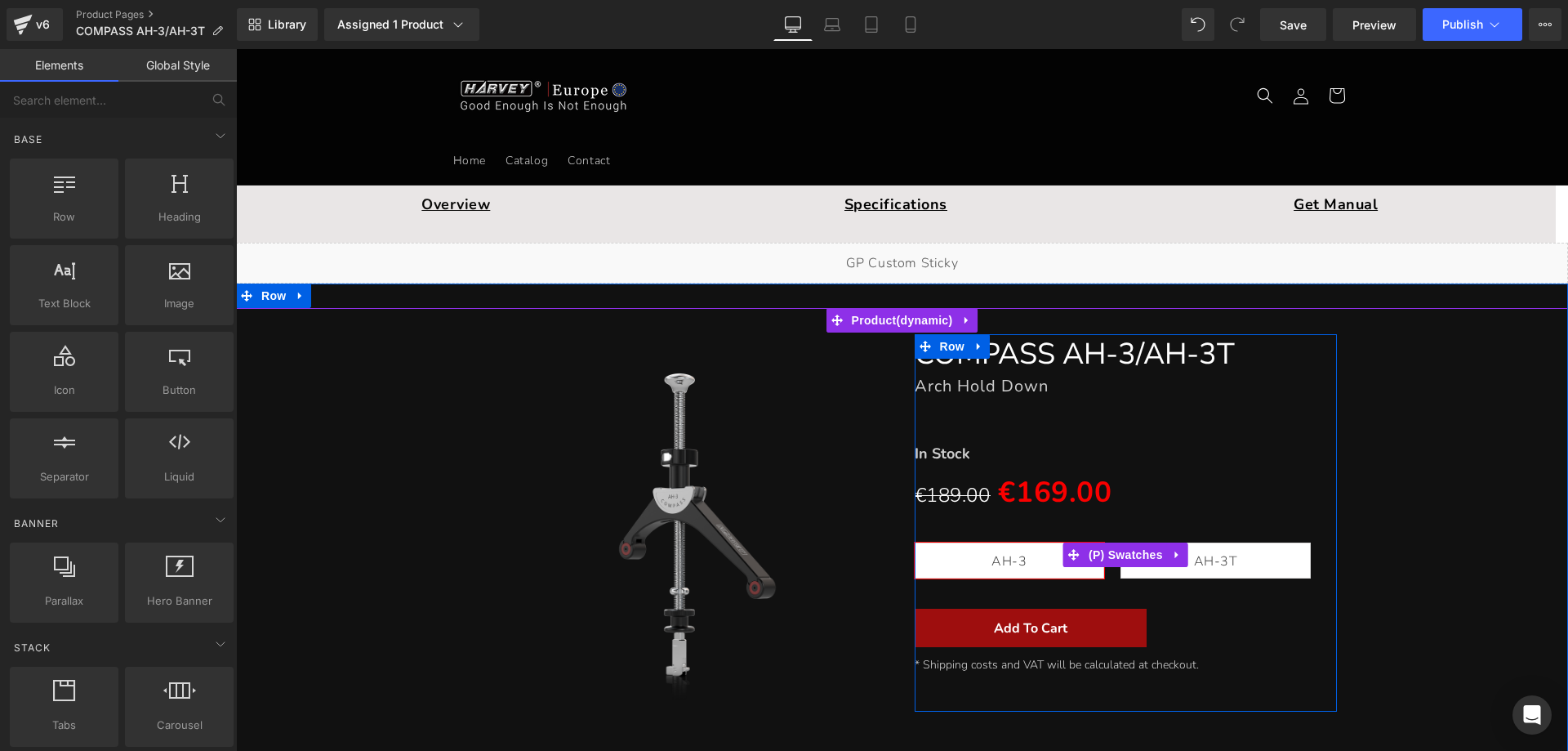
click at [1104, 554] on span "(P) Swatches" at bounding box center [1126, 554] width 82 height 24
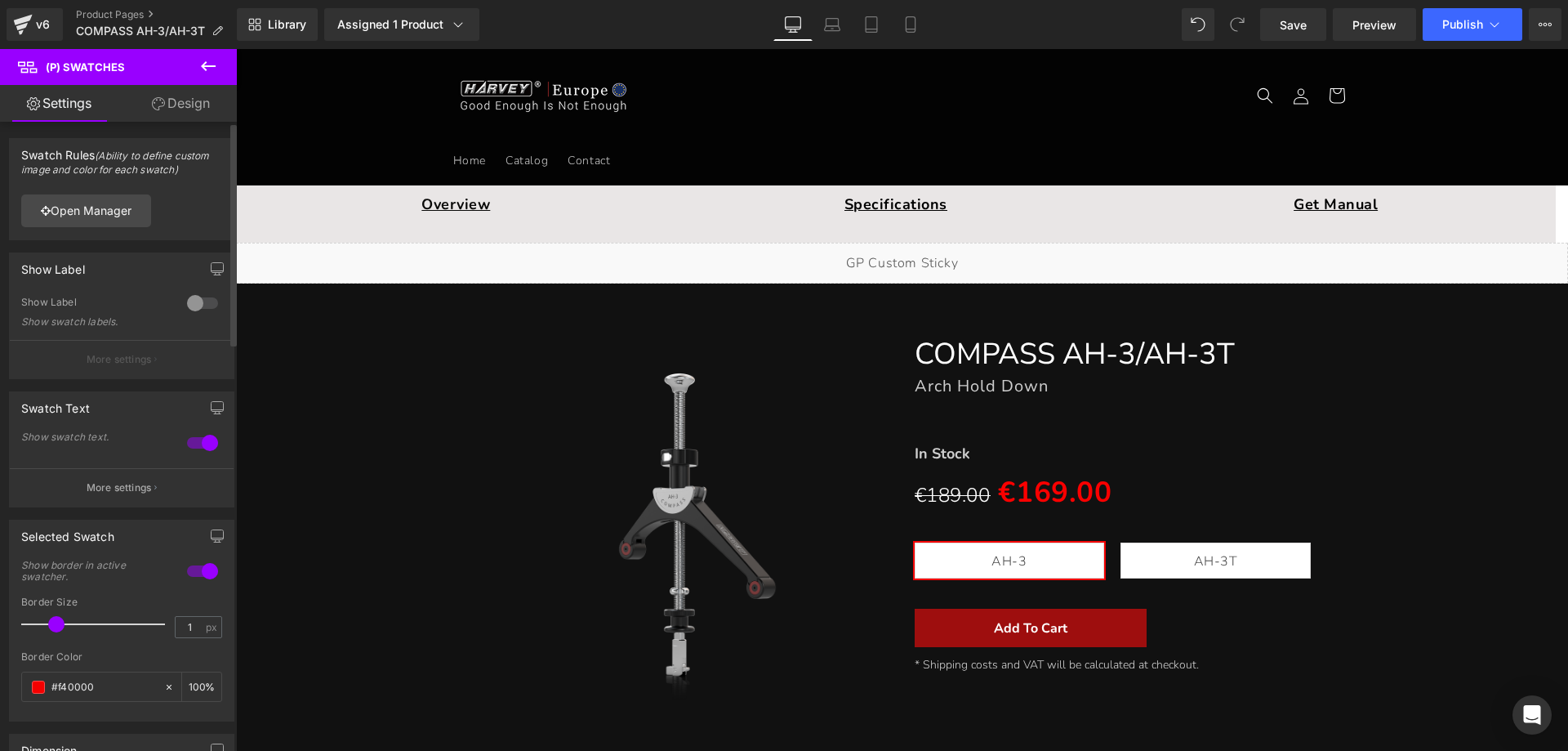
click at [48, 622] on span at bounding box center [55, 623] width 16 height 16
click at [1461, 26] on span "Publish" at bounding box center [1463, 24] width 41 height 13
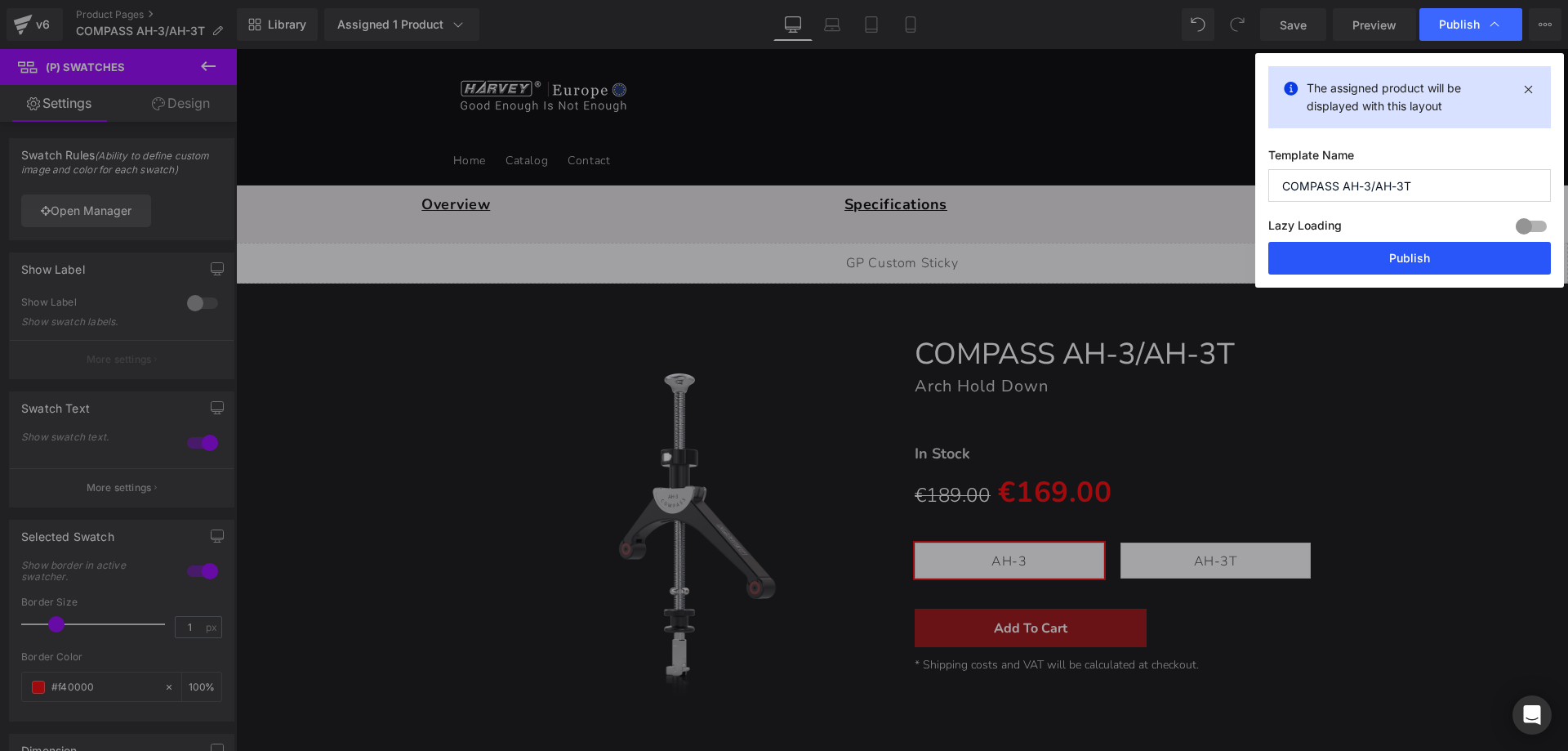
click at [1348, 255] on button "Publish" at bounding box center [1409, 258] width 283 height 33
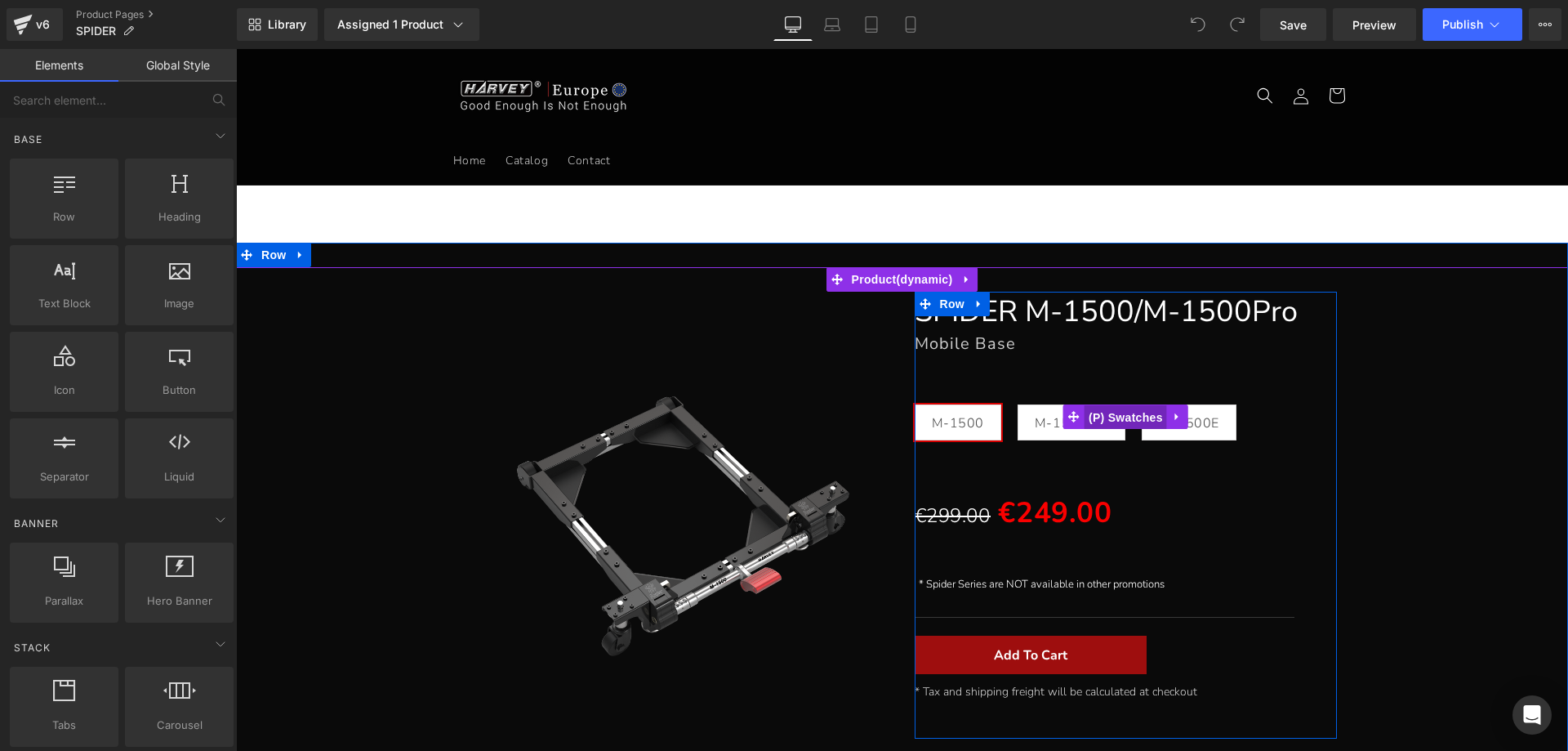
click at [1110, 412] on span "(P) Swatches" at bounding box center [1126, 417] width 82 height 24
